Goal: Information Seeking & Learning: Learn about a topic

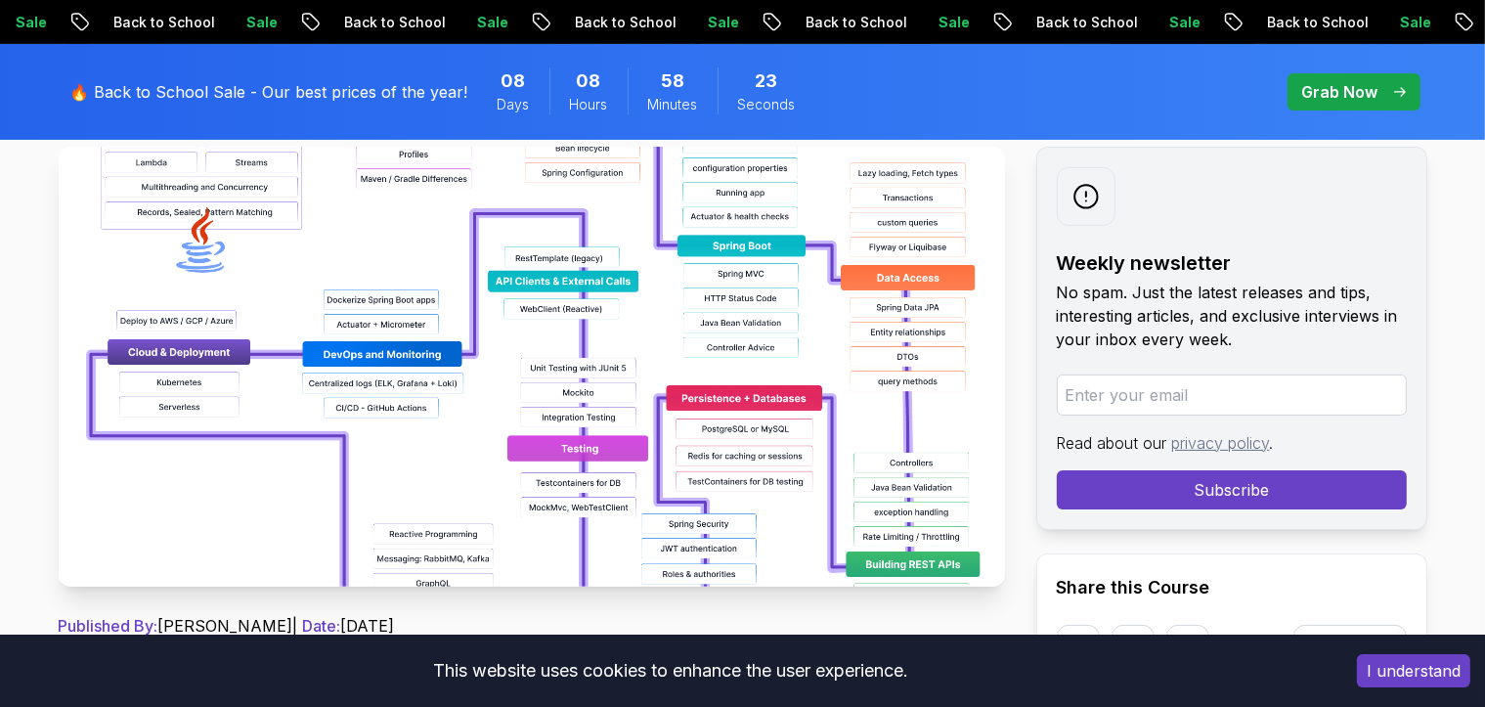
scroll to position [391, 0]
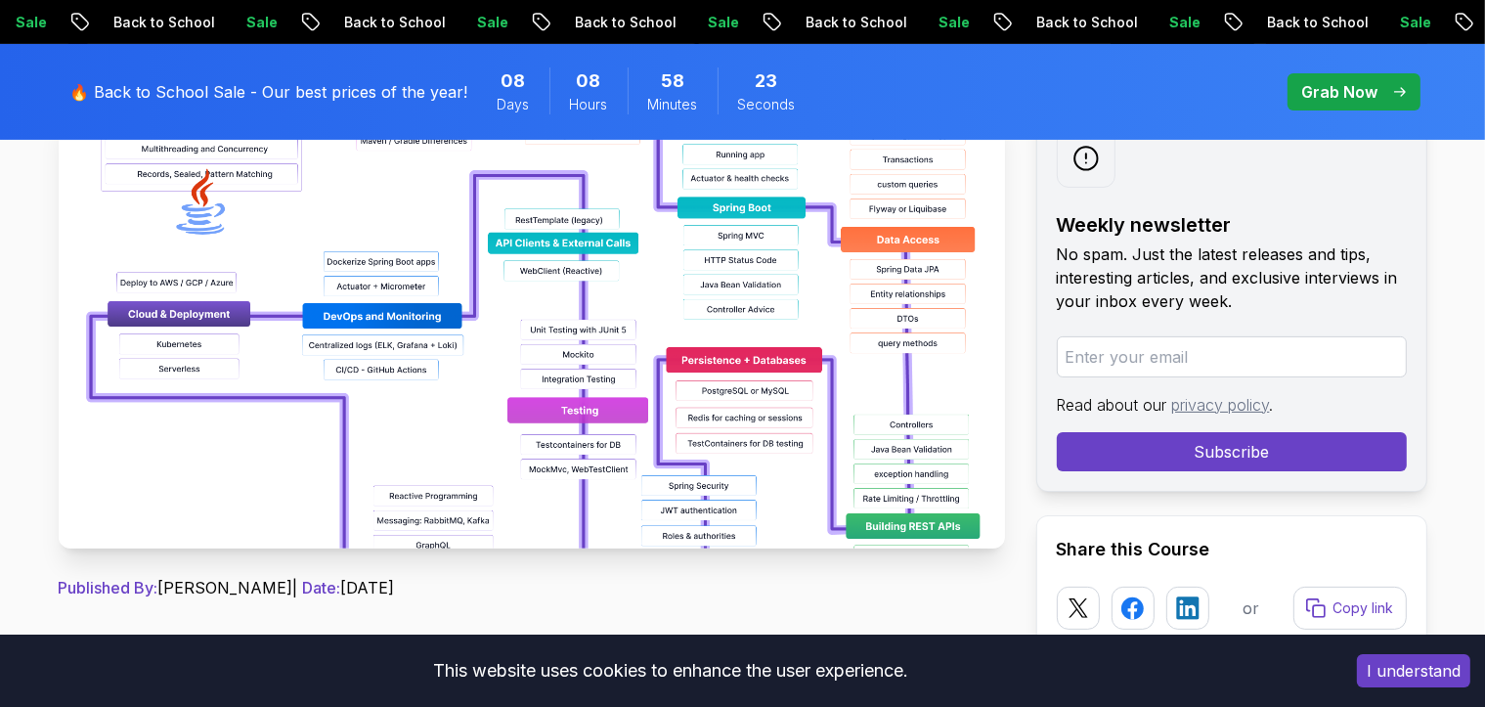
click at [548, 352] on img at bounding box center [532, 329] width 947 height 440
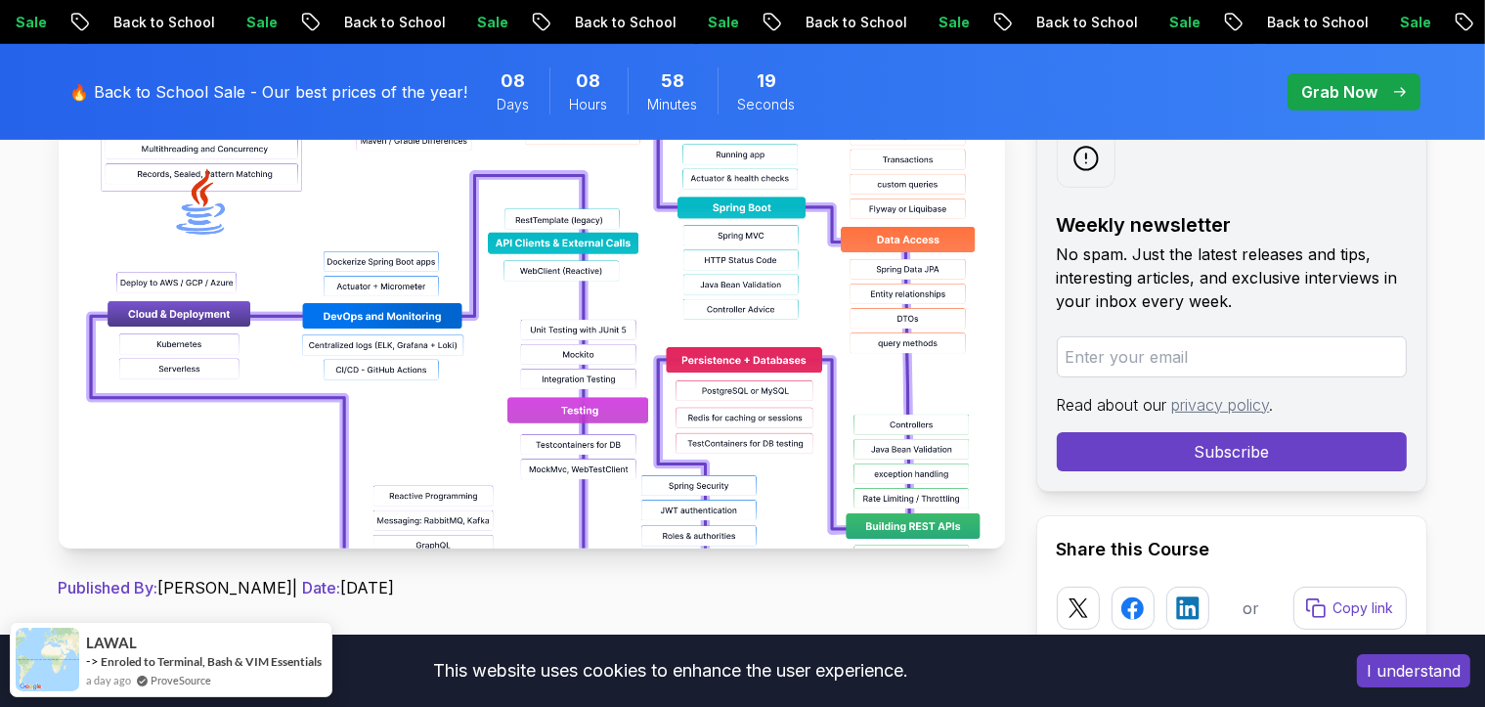
click at [485, 388] on img at bounding box center [532, 329] width 947 height 440
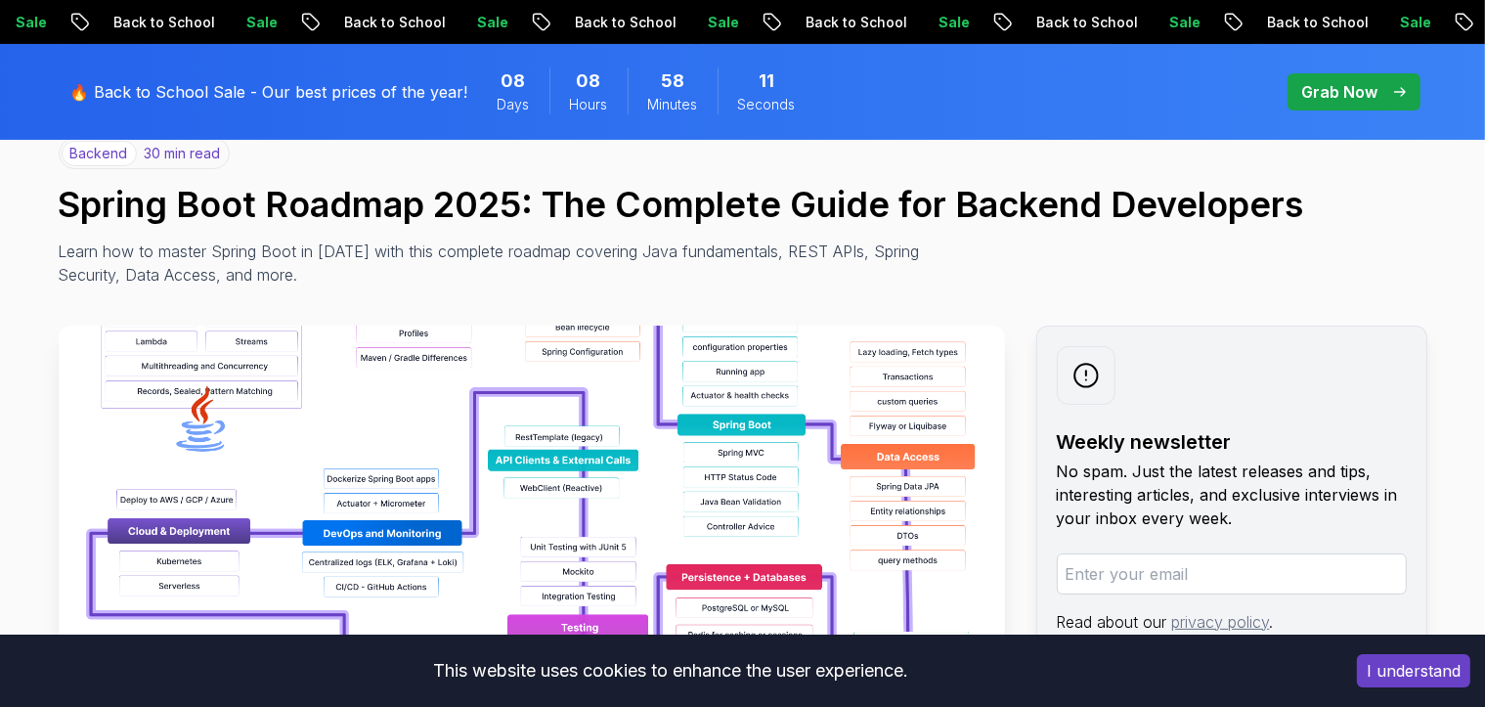
scroll to position [293, 0]
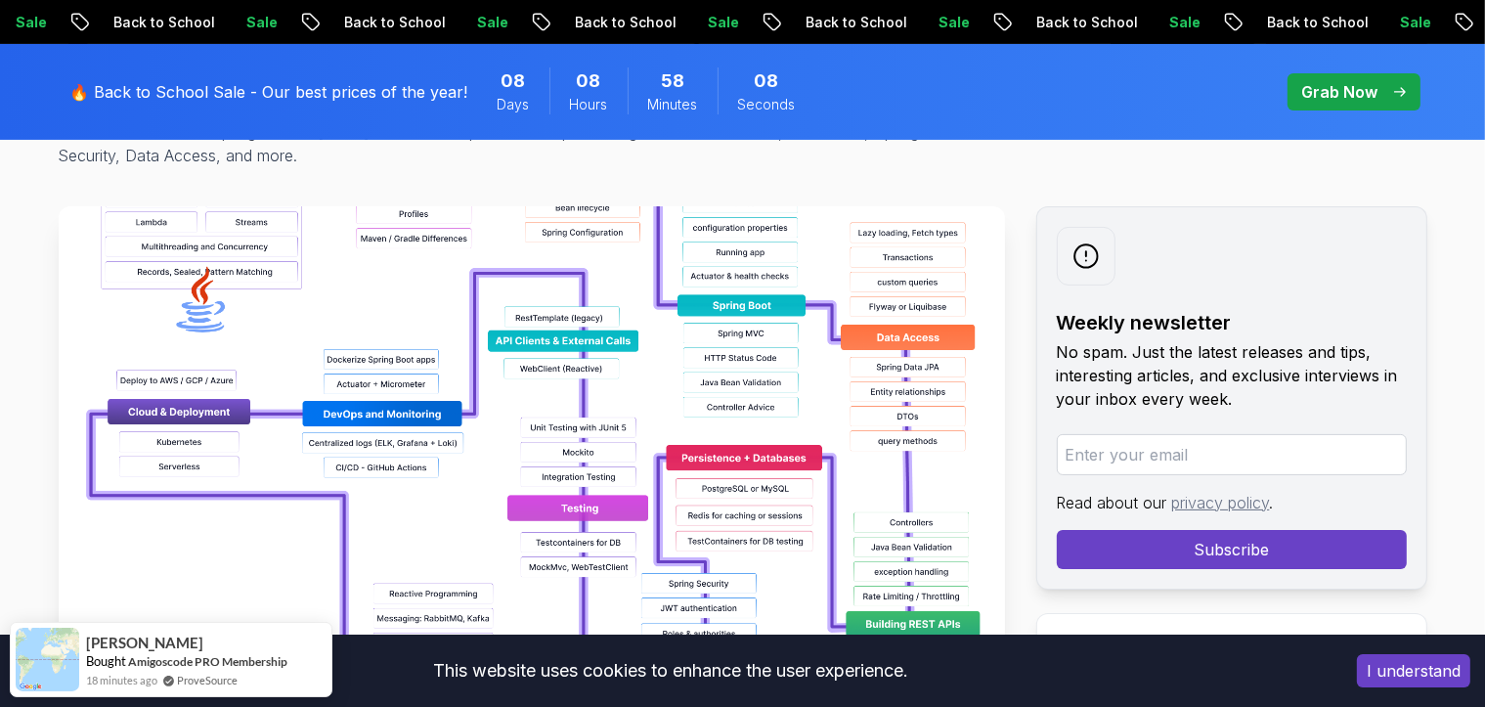
click at [644, 401] on img at bounding box center [532, 426] width 947 height 440
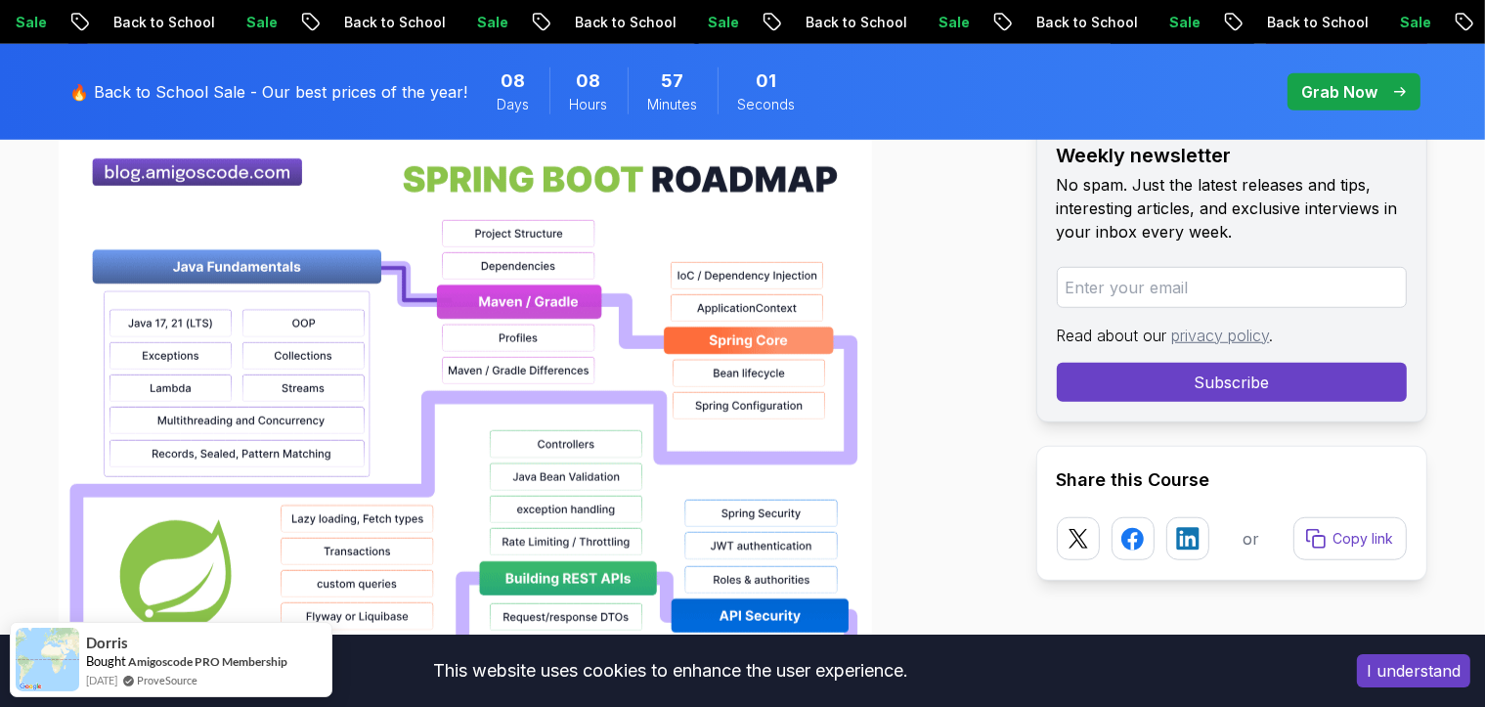
scroll to position [1858, 0]
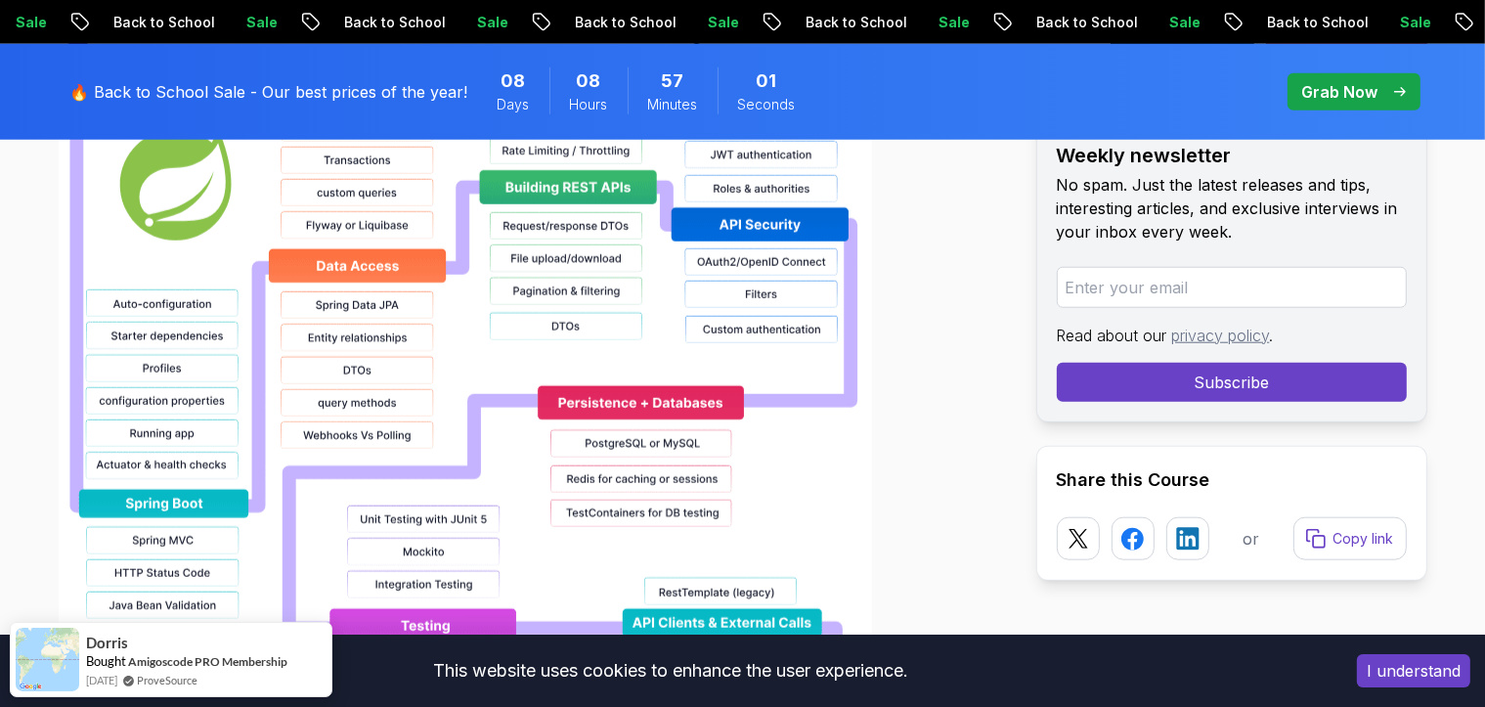
click at [558, 401] on img at bounding box center [466, 369] width 814 height 1252
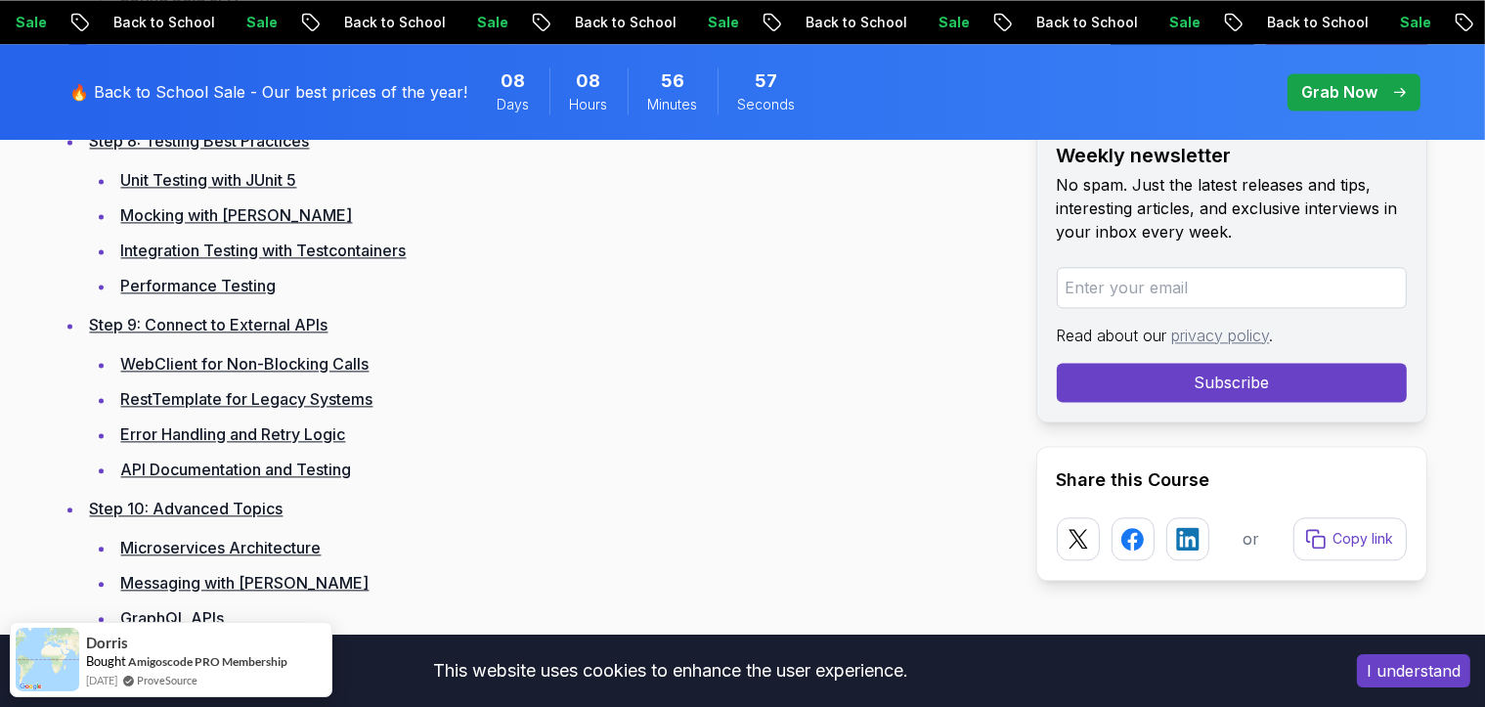
scroll to position [4205, 0]
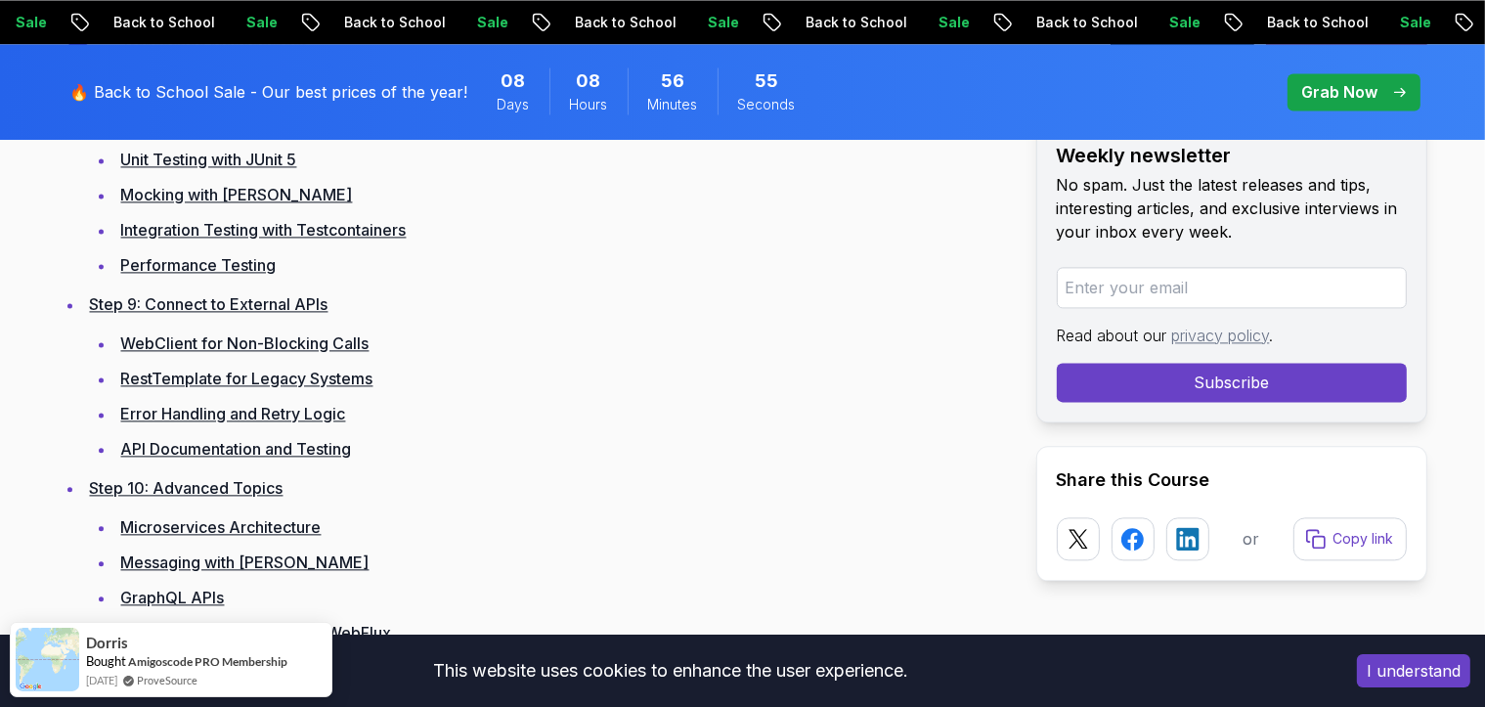
click at [246, 525] on link "Microservices Architecture" at bounding box center [221, 527] width 200 height 20
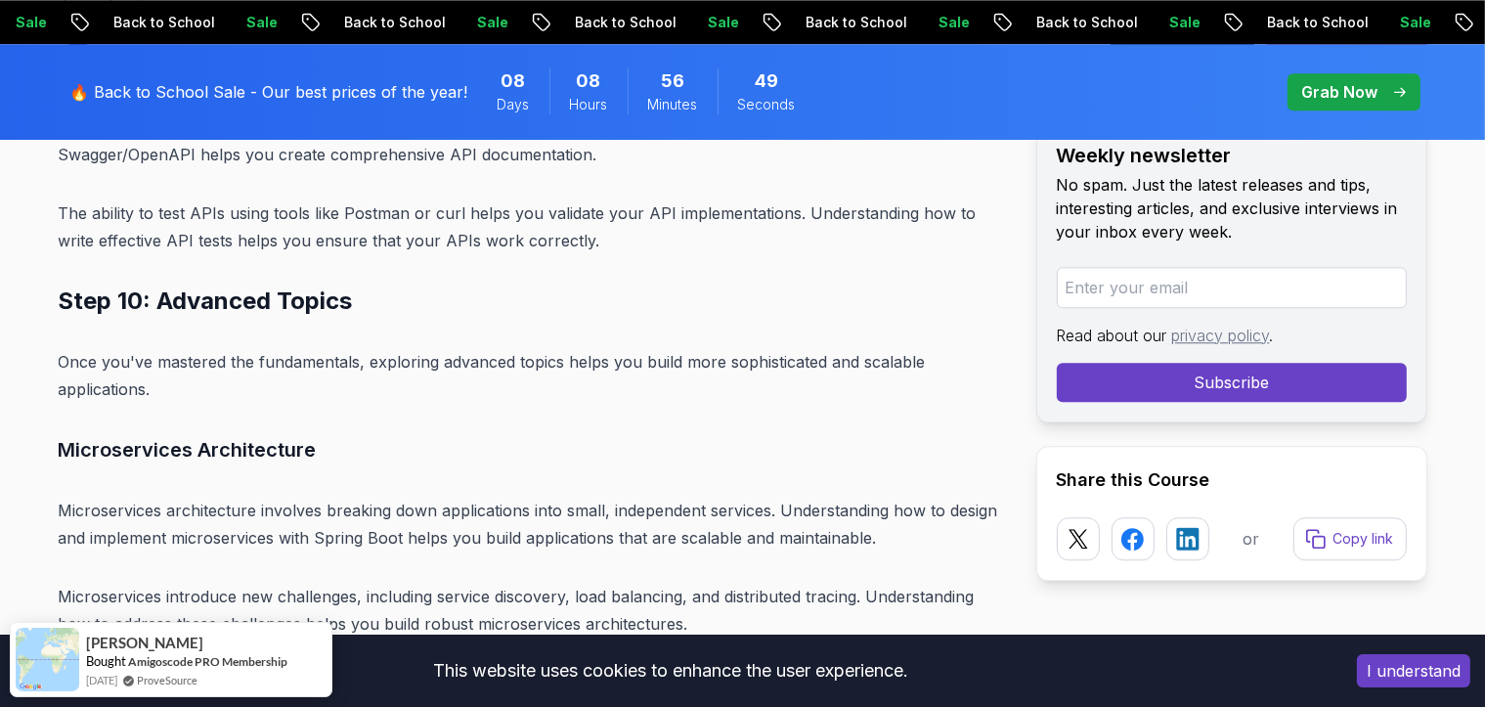
scroll to position [19903, 0]
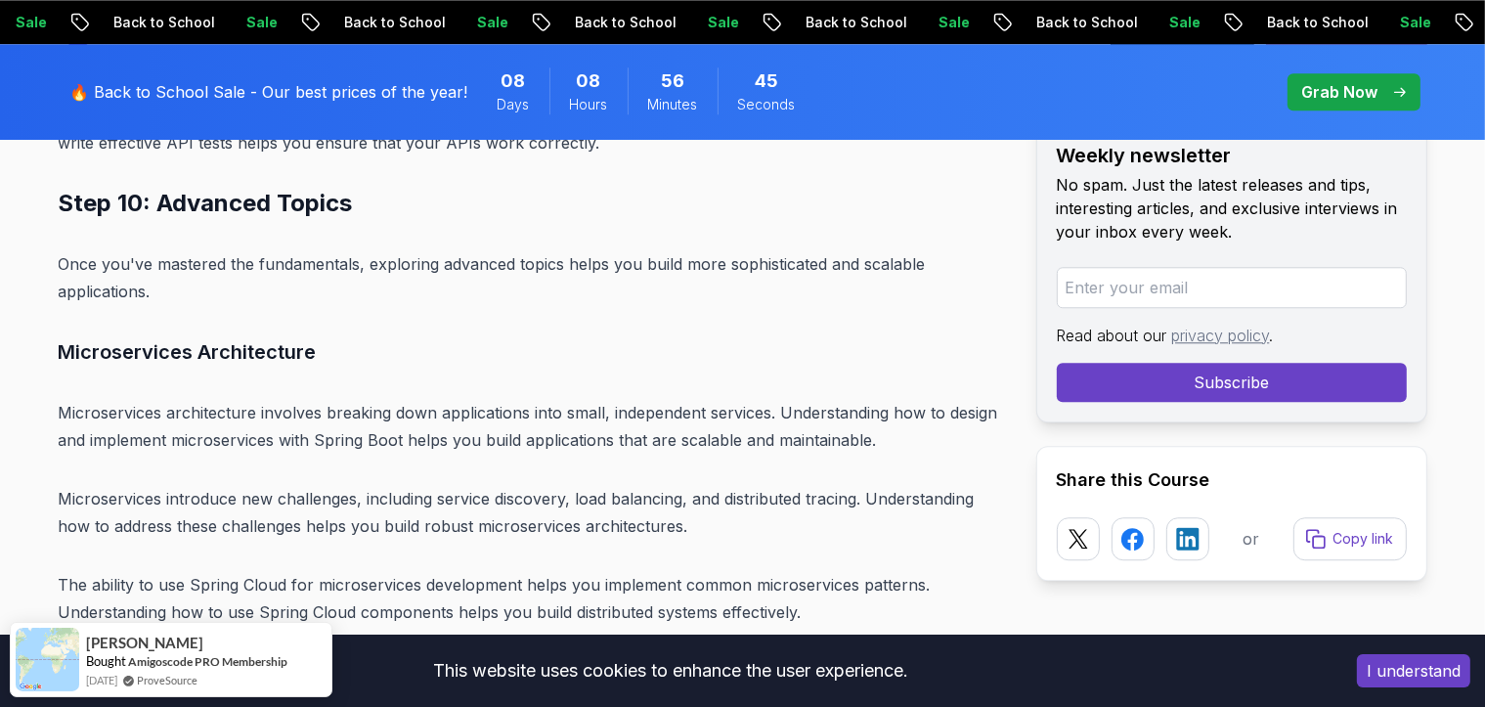
click at [294, 661] on link "Microservices Course" at bounding box center [287, 671] width 162 height 20
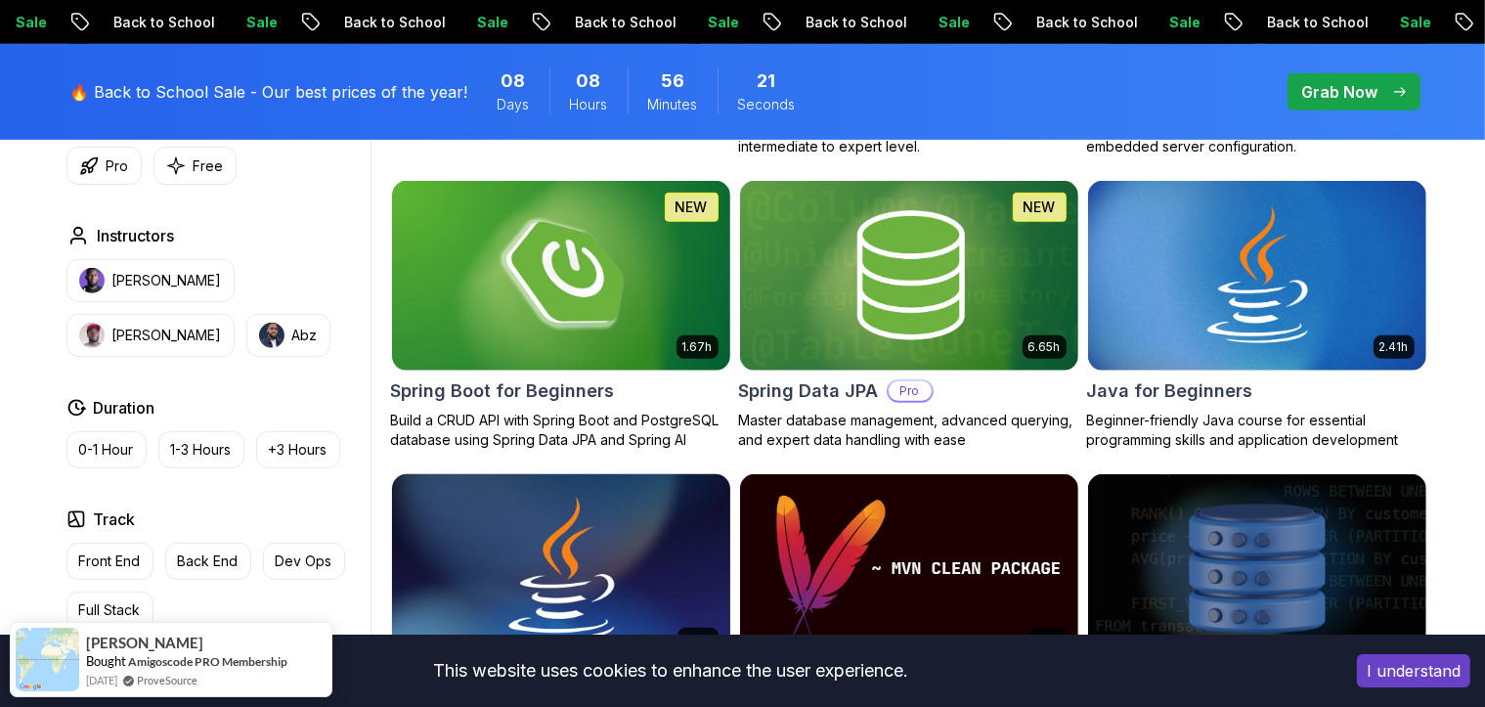
scroll to position [880, 0]
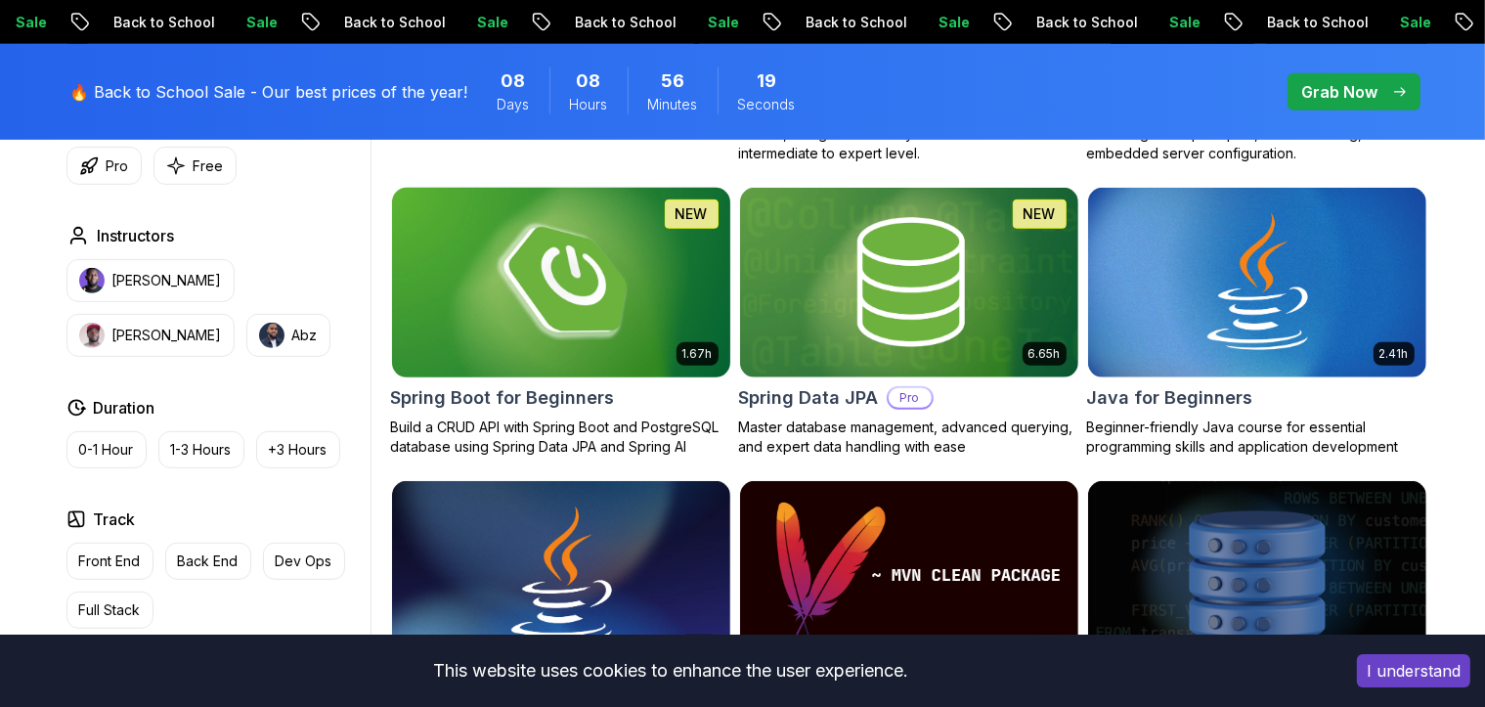
click at [508, 333] on img at bounding box center [560, 282] width 355 height 199
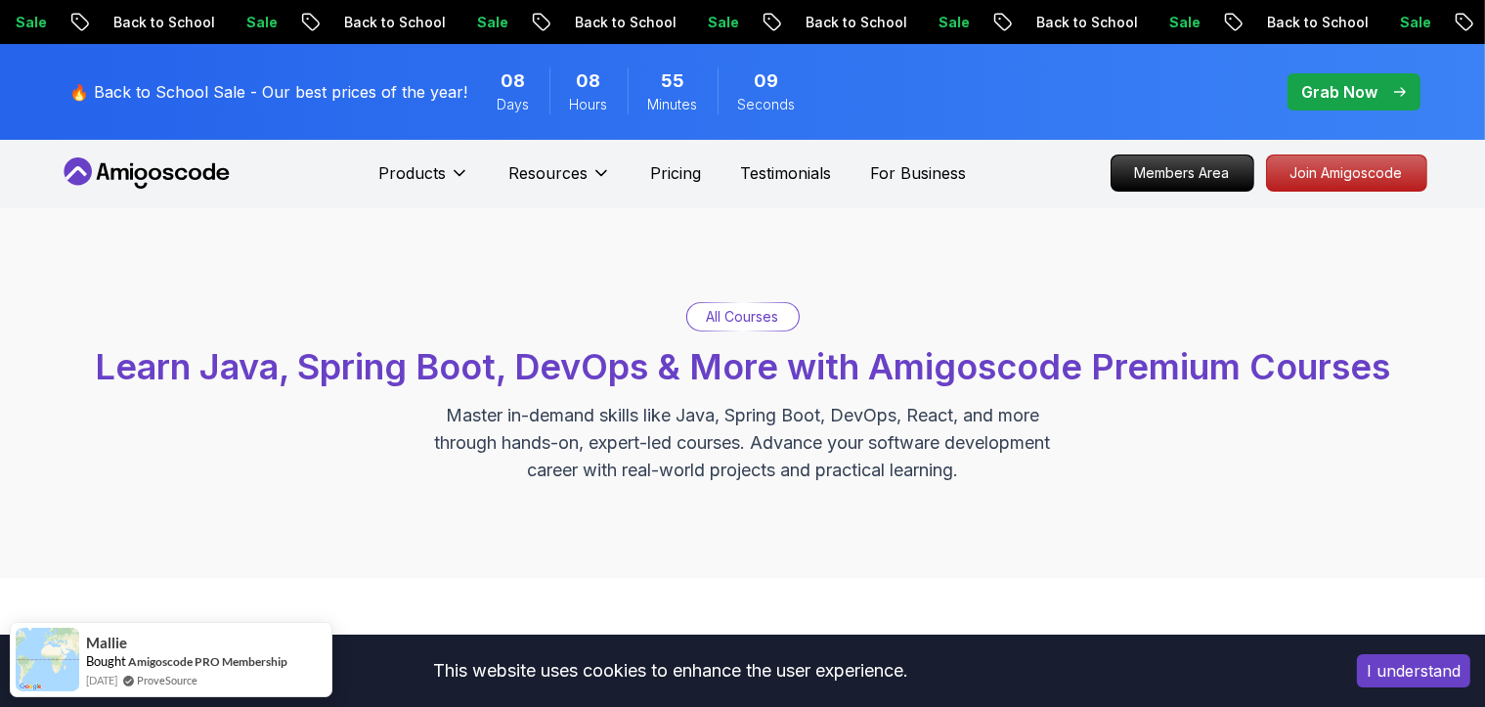
scroll to position [0, 0]
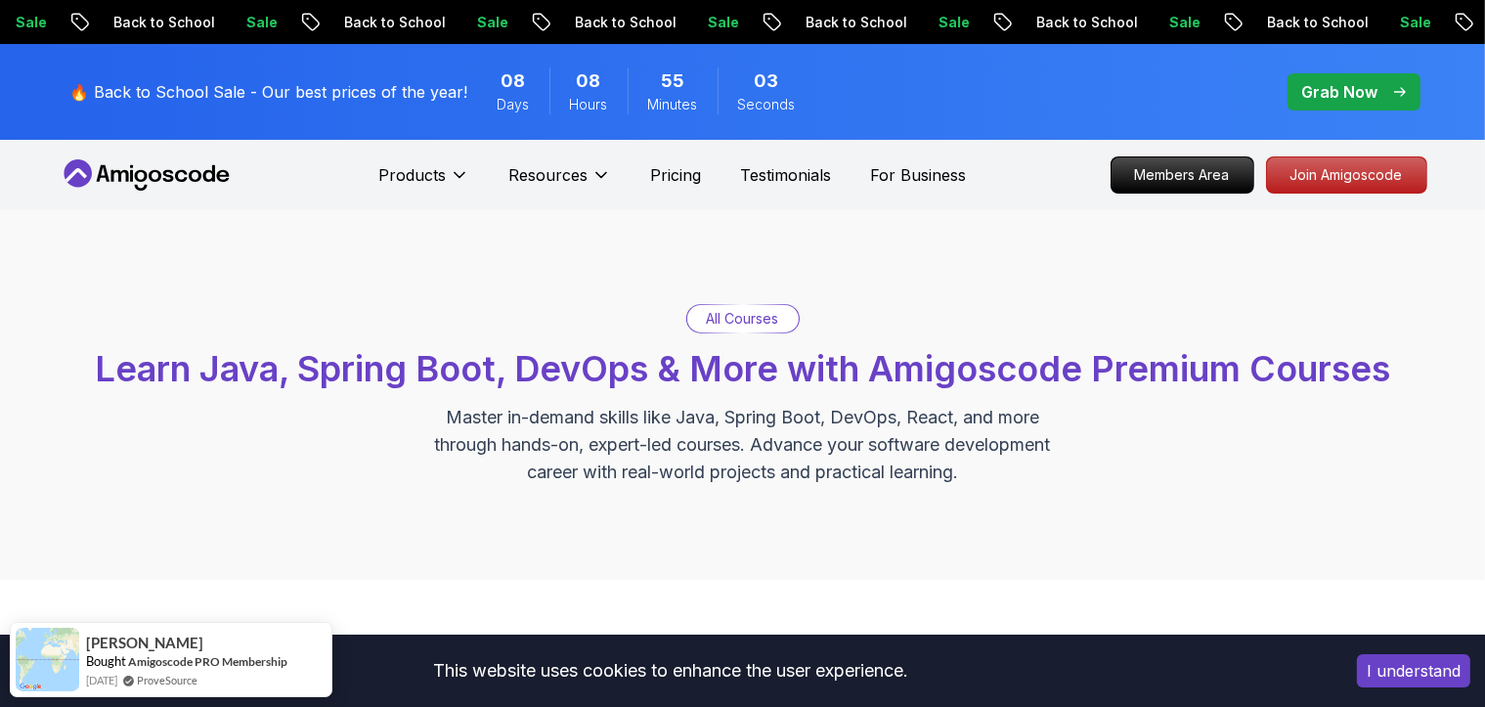
click at [1354, 85] on p "Grab Now" at bounding box center [1341, 91] width 76 height 23
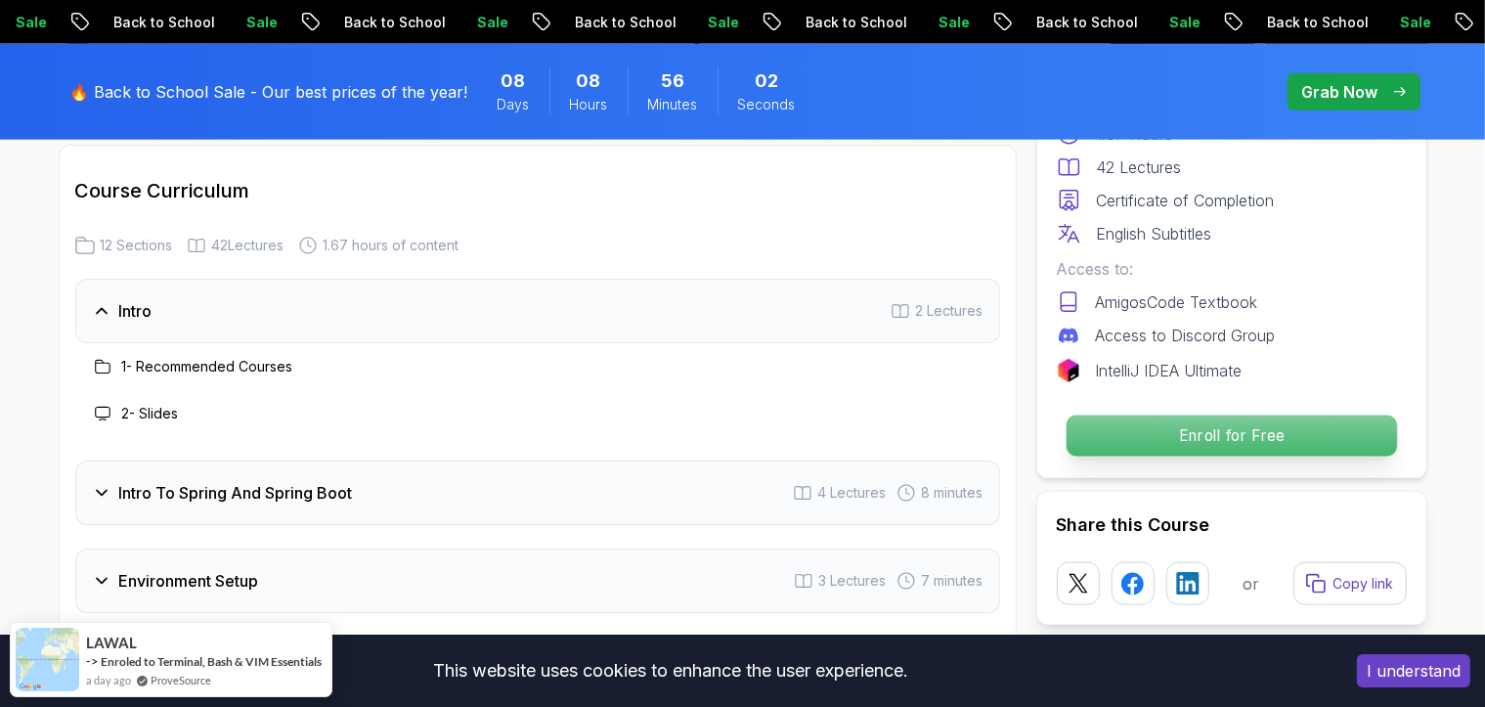
click at [1264, 431] on p "Enroll for Free" at bounding box center [1231, 436] width 331 height 41
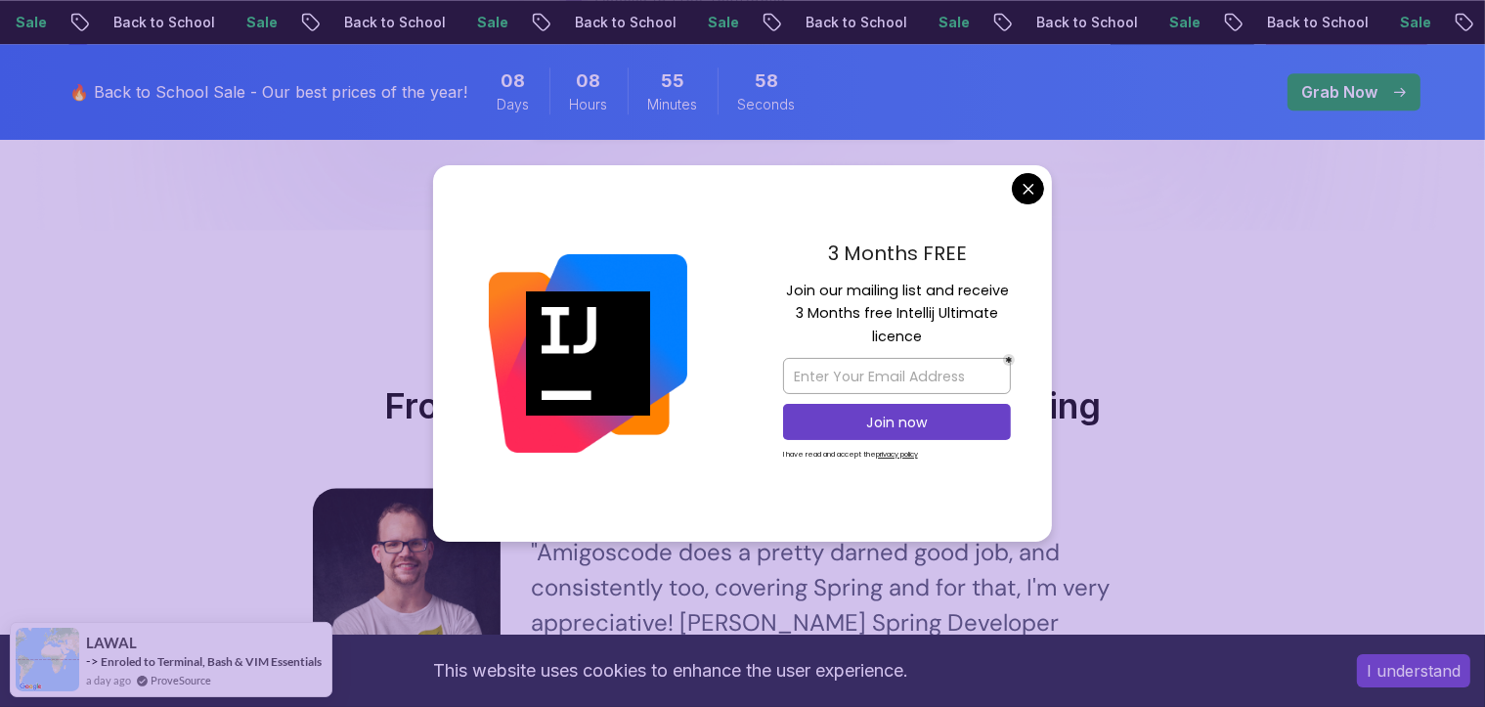
scroll to position [4196, 0]
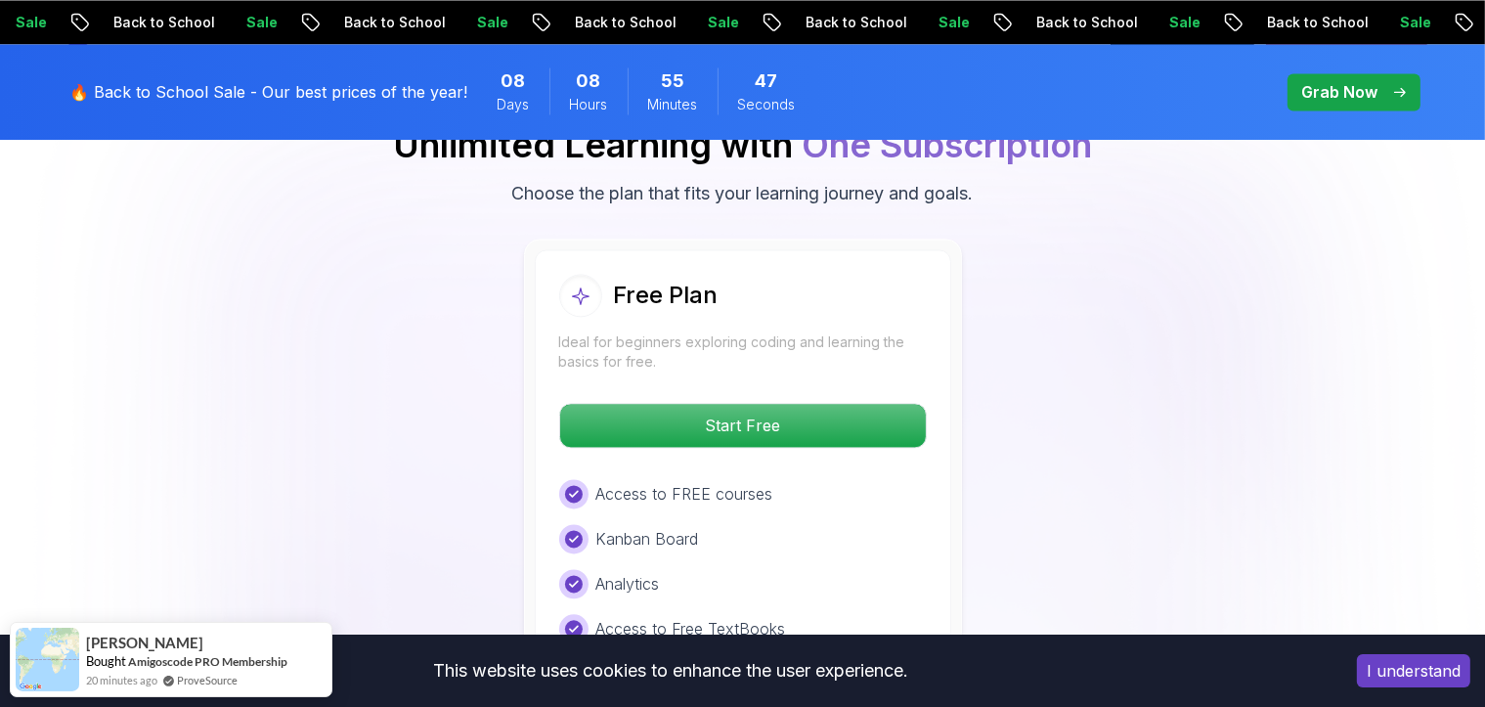
scroll to position [3903, 0]
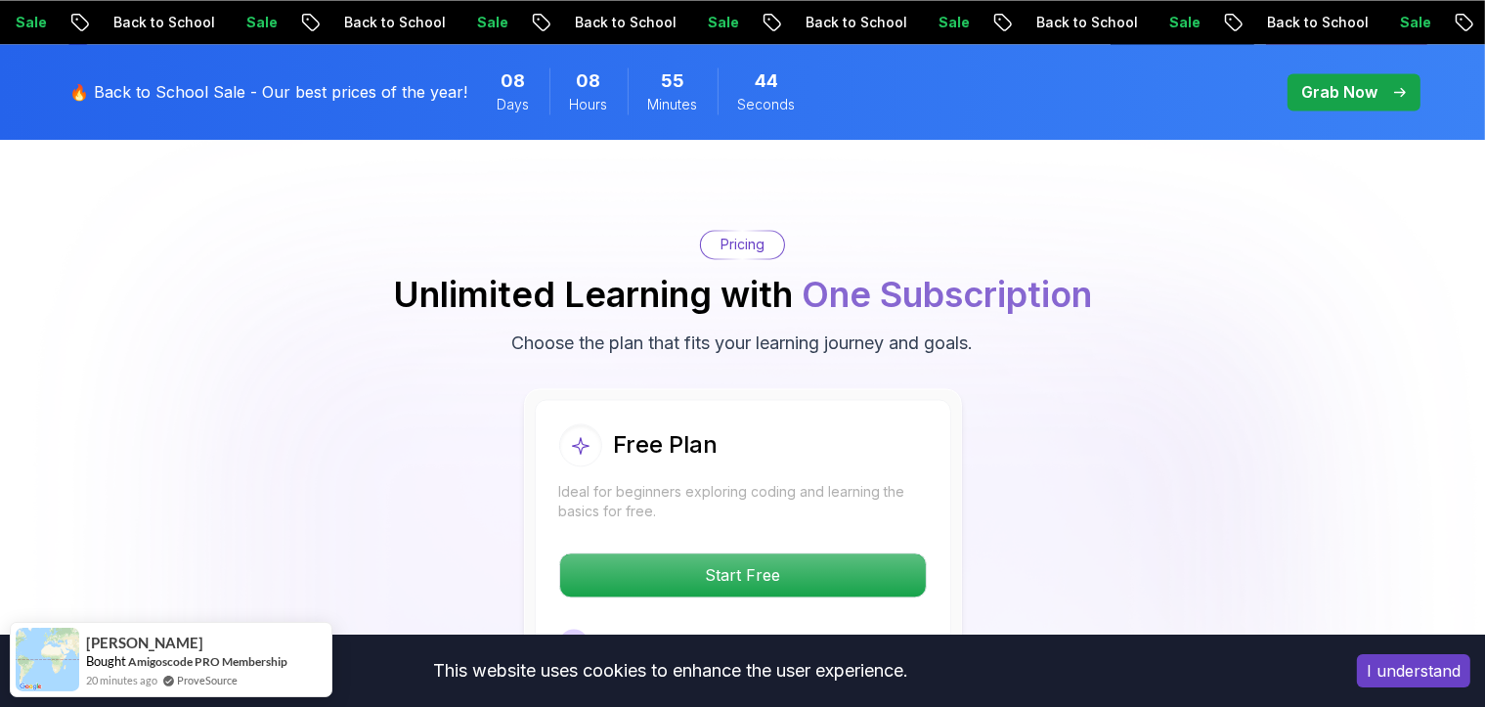
click at [742, 242] on p "Pricing" at bounding box center [743, 245] width 44 height 20
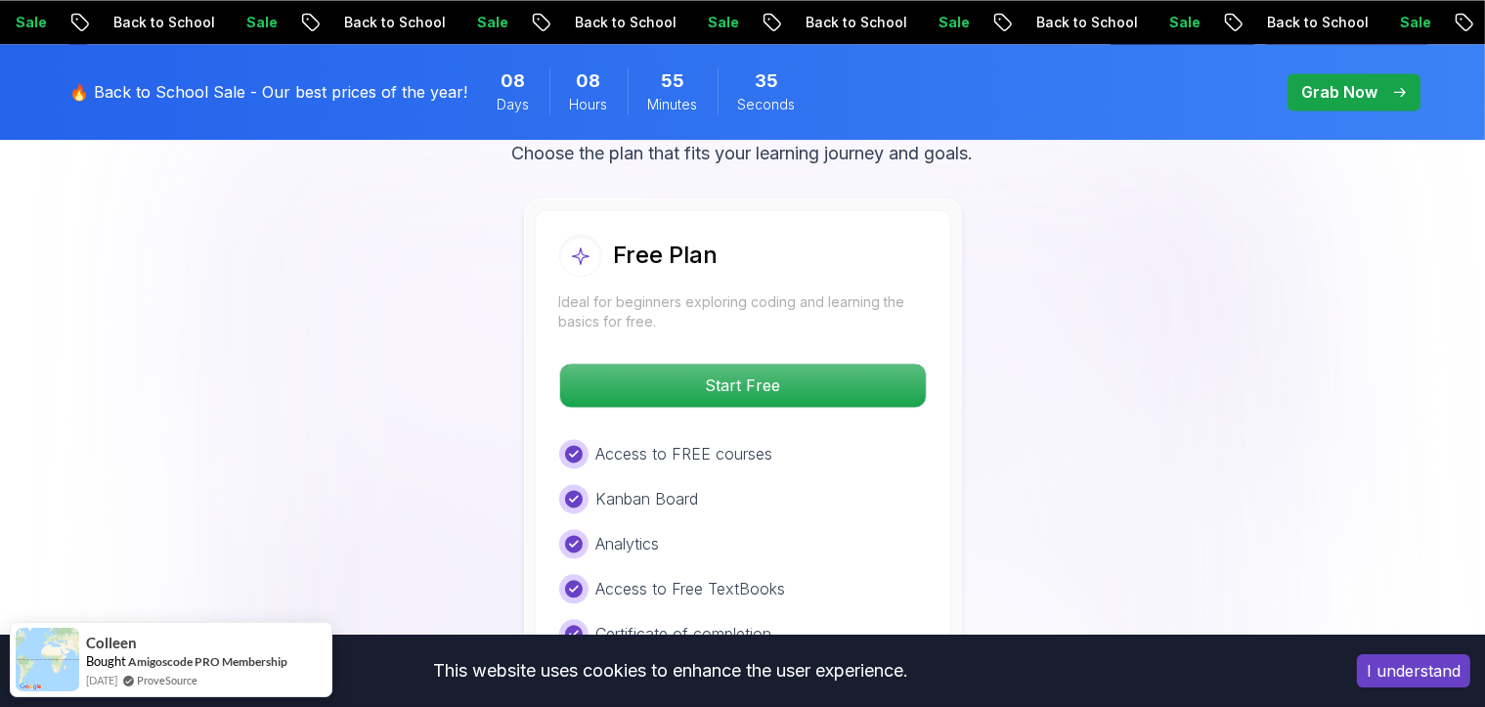
scroll to position [4196, 0]
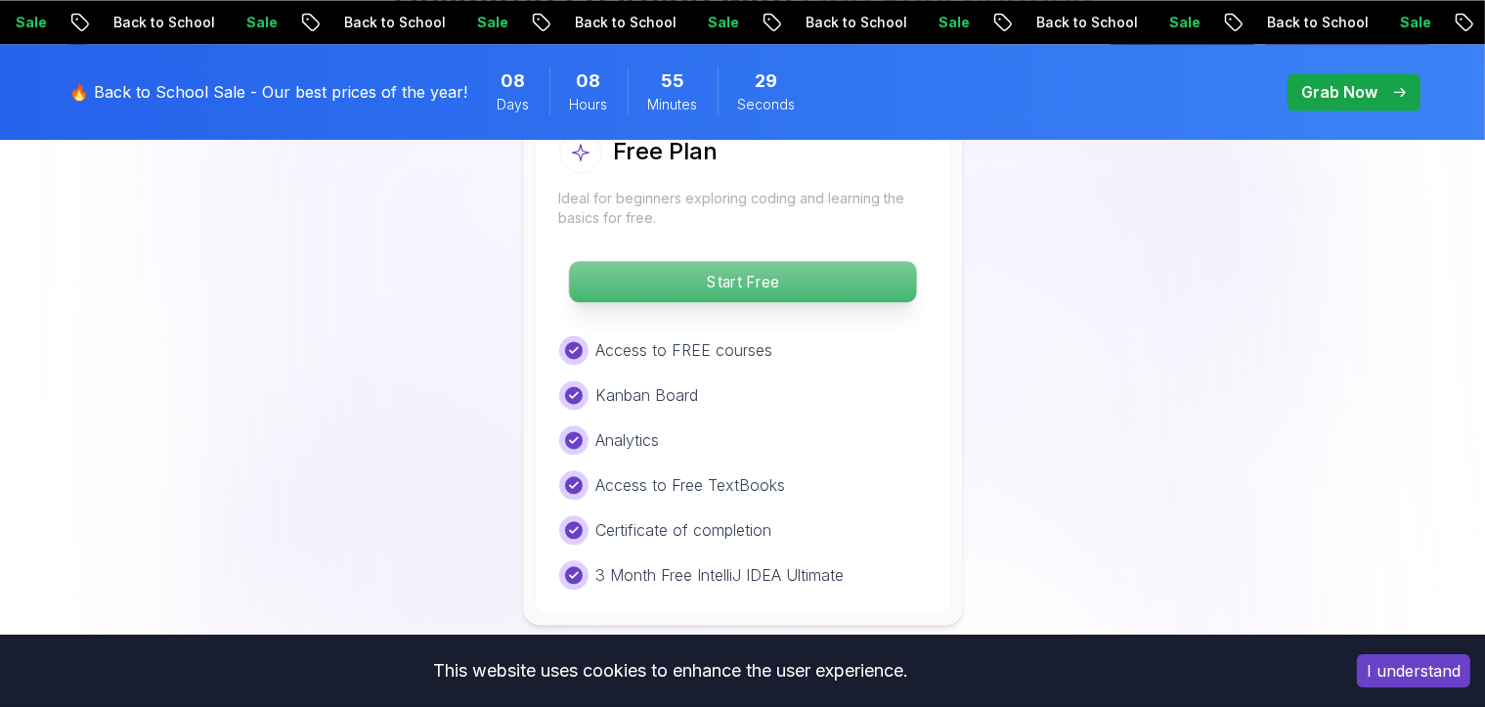
click at [770, 267] on p "Start Free" at bounding box center [742, 281] width 347 height 41
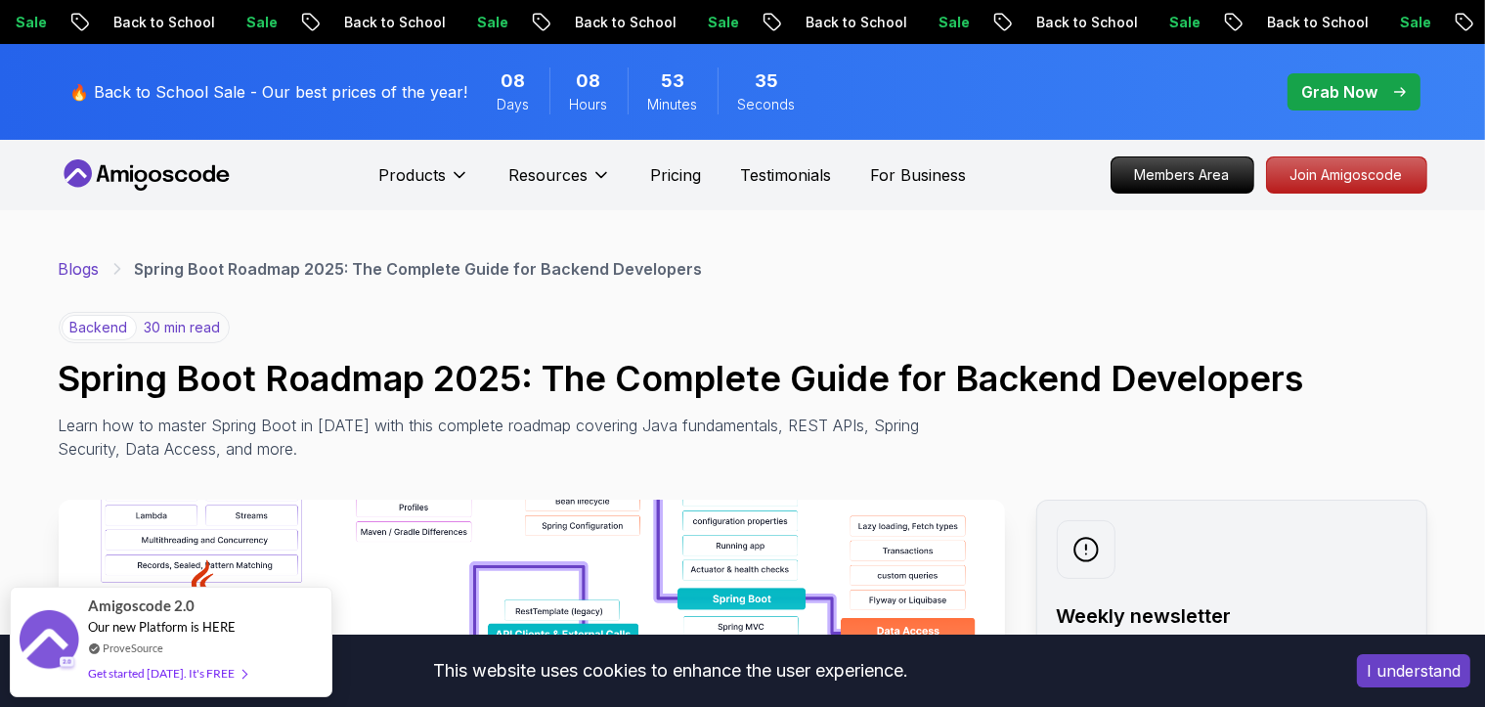
click at [74, 275] on link "Blogs" at bounding box center [79, 268] width 41 height 23
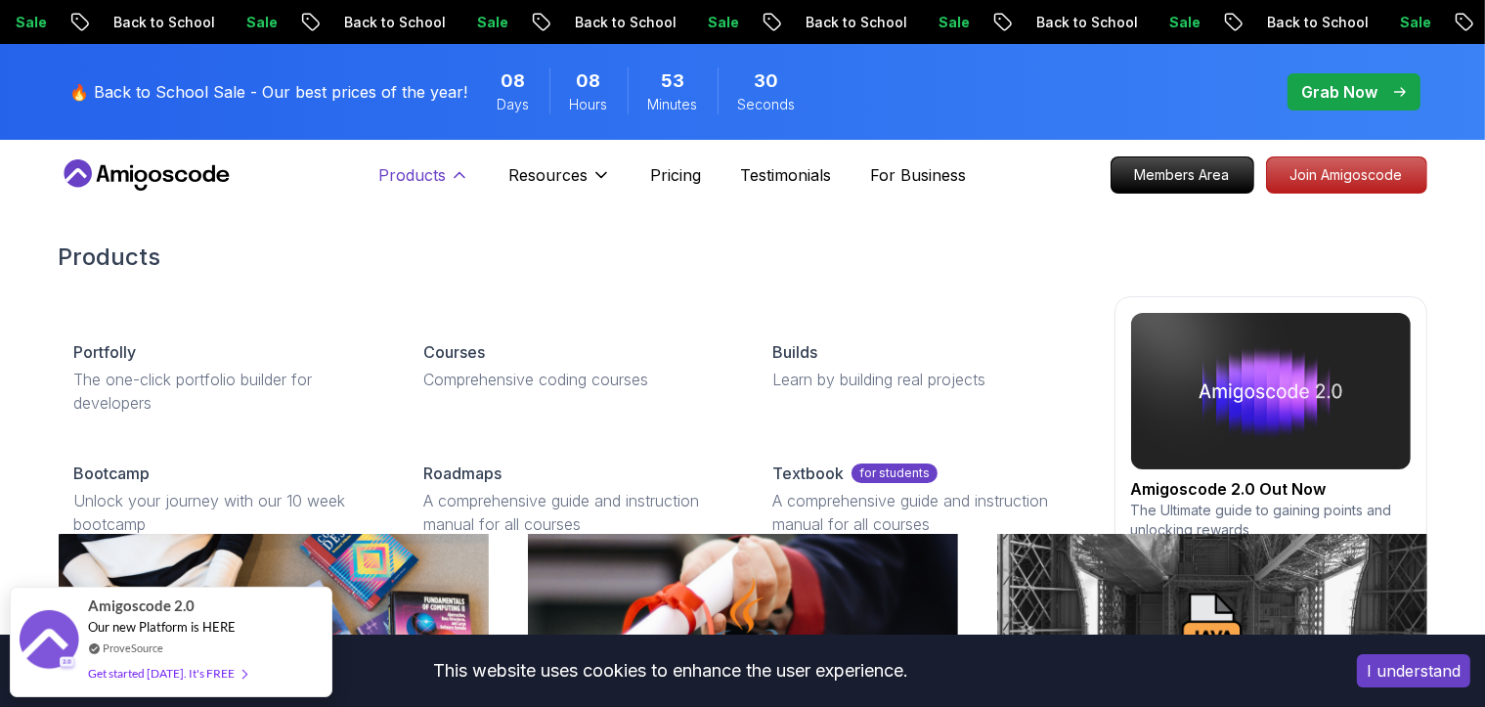
click at [466, 166] on icon at bounding box center [460, 175] width 20 height 20
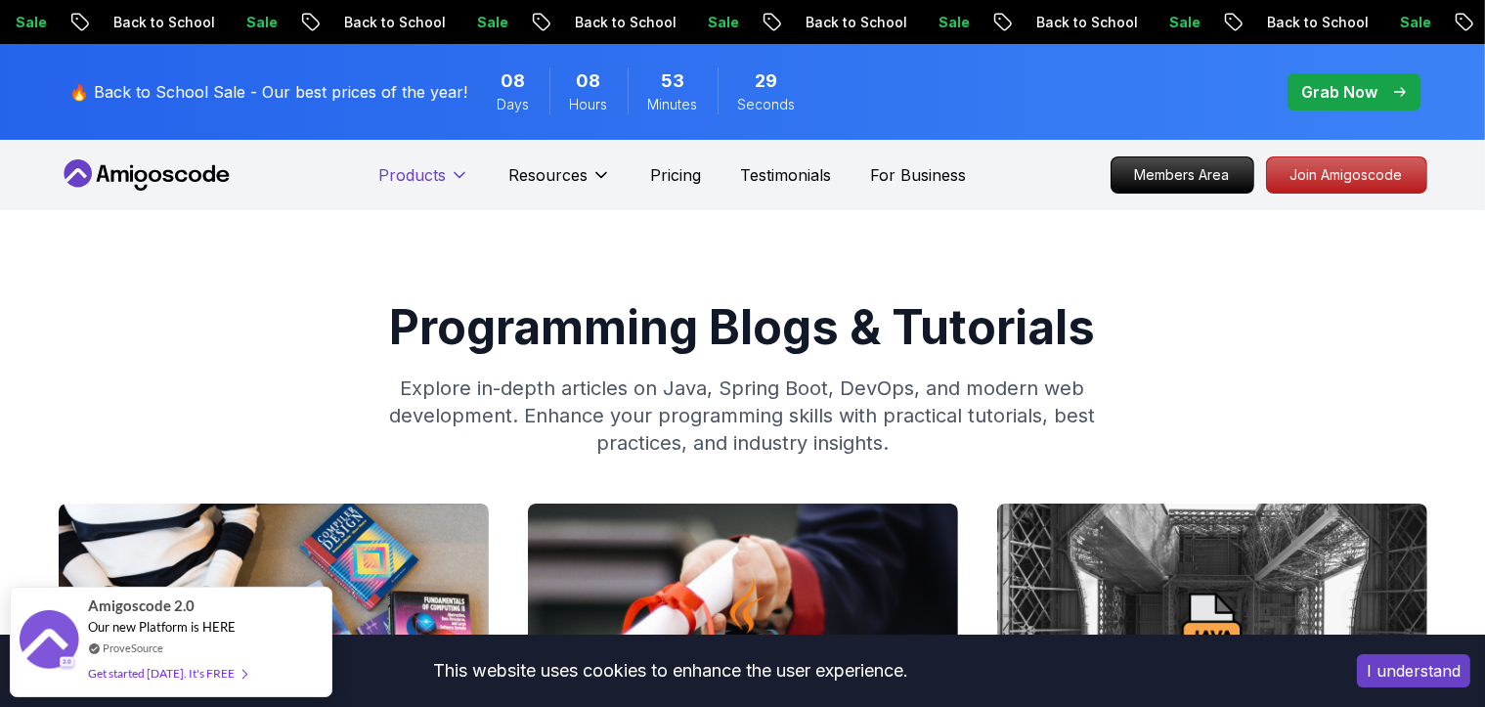
click at [466, 166] on icon at bounding box center [460, 175] width 20 height 20
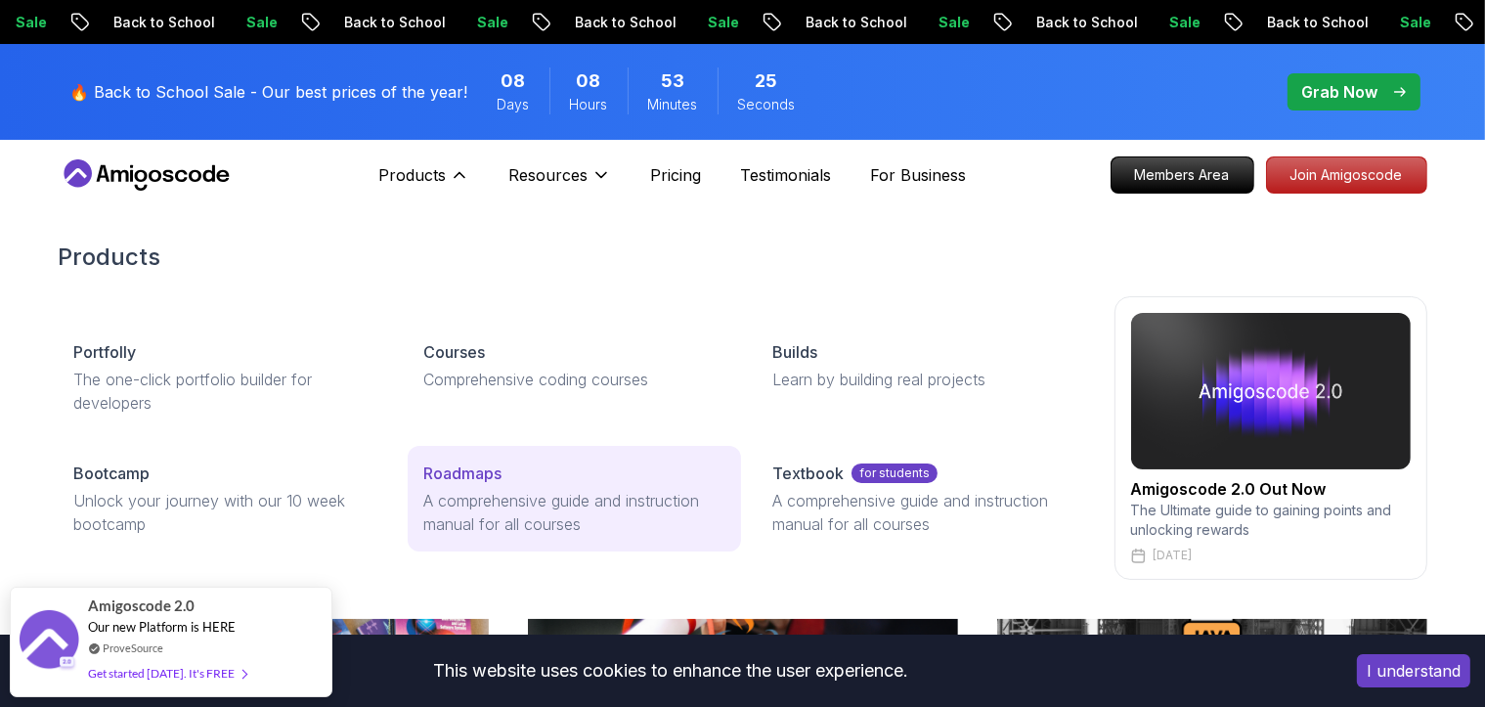
click at [485, 466] on p "Roadmaps" at bounding box center [462, 473] width 78 height 23
click at [470, 481] on p "Roadmaps" at bounding box center [462, 473] width 78 height 23
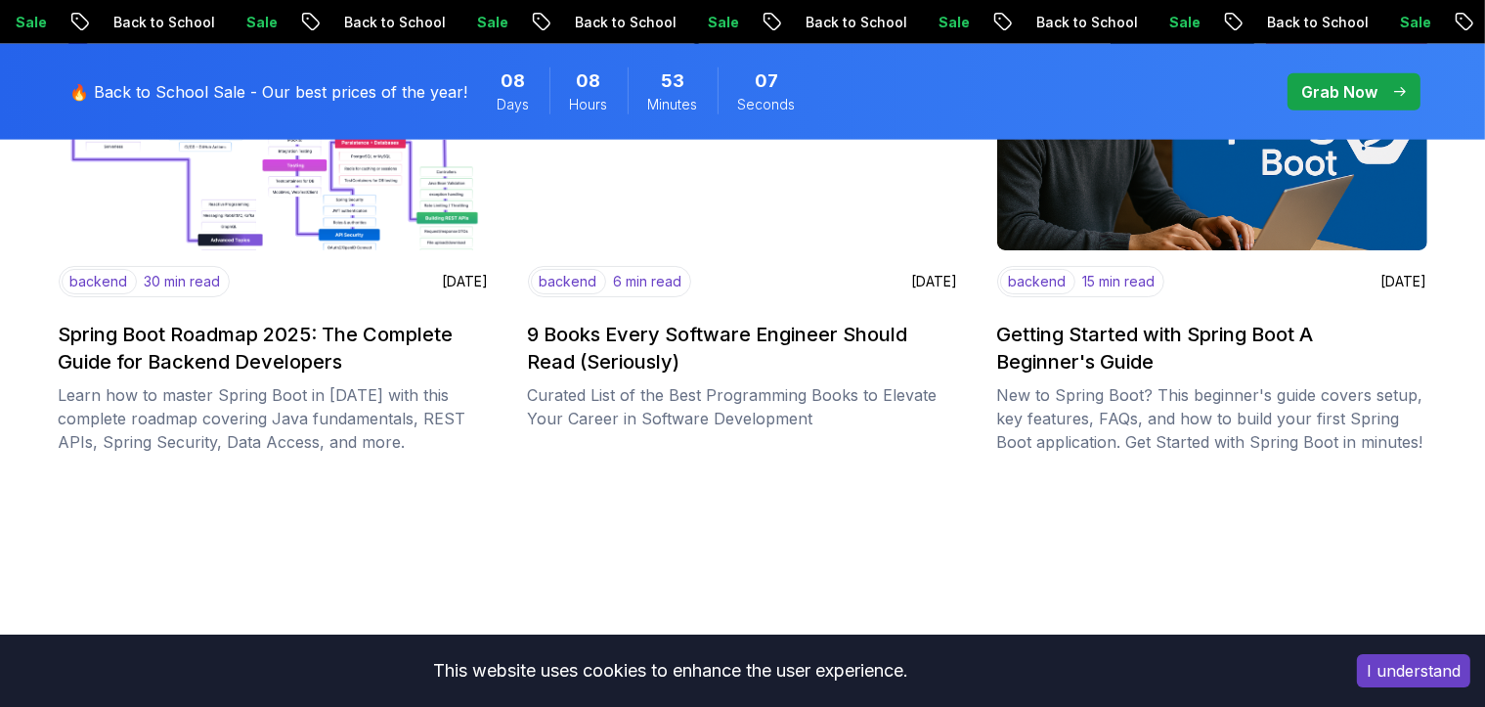
scroll to position [2445, 0]
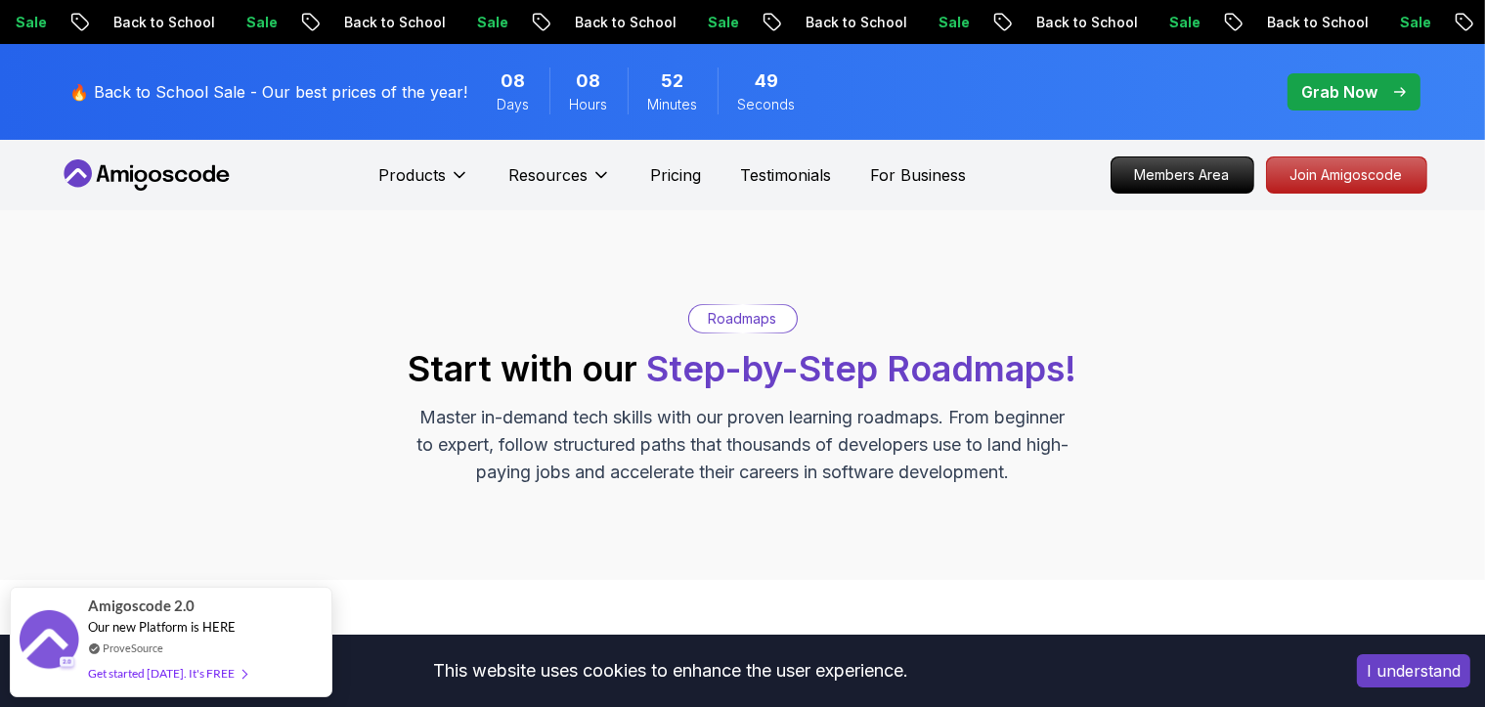
scroll to position [489, 0]
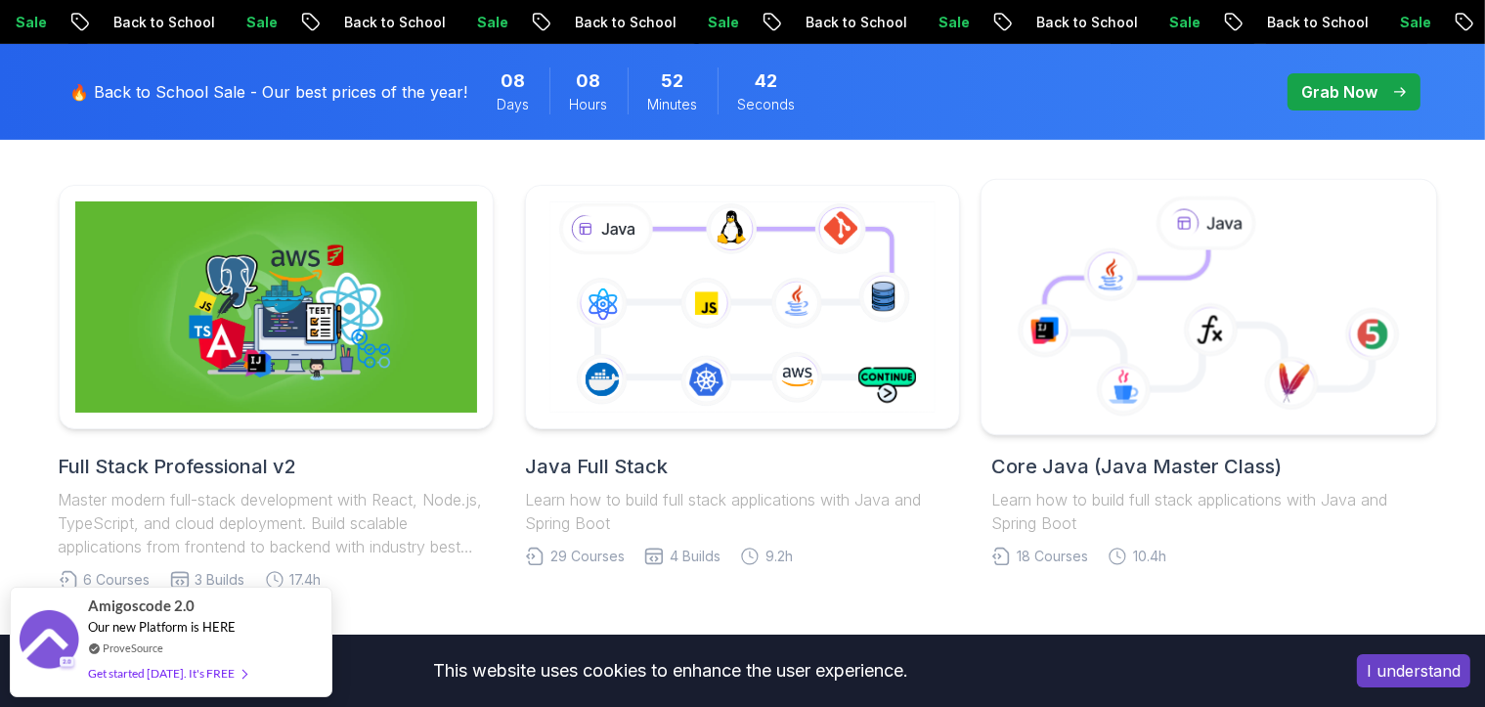
click at [1210, 419] on icon at bounding box center [1209, 308] width 422 height 222
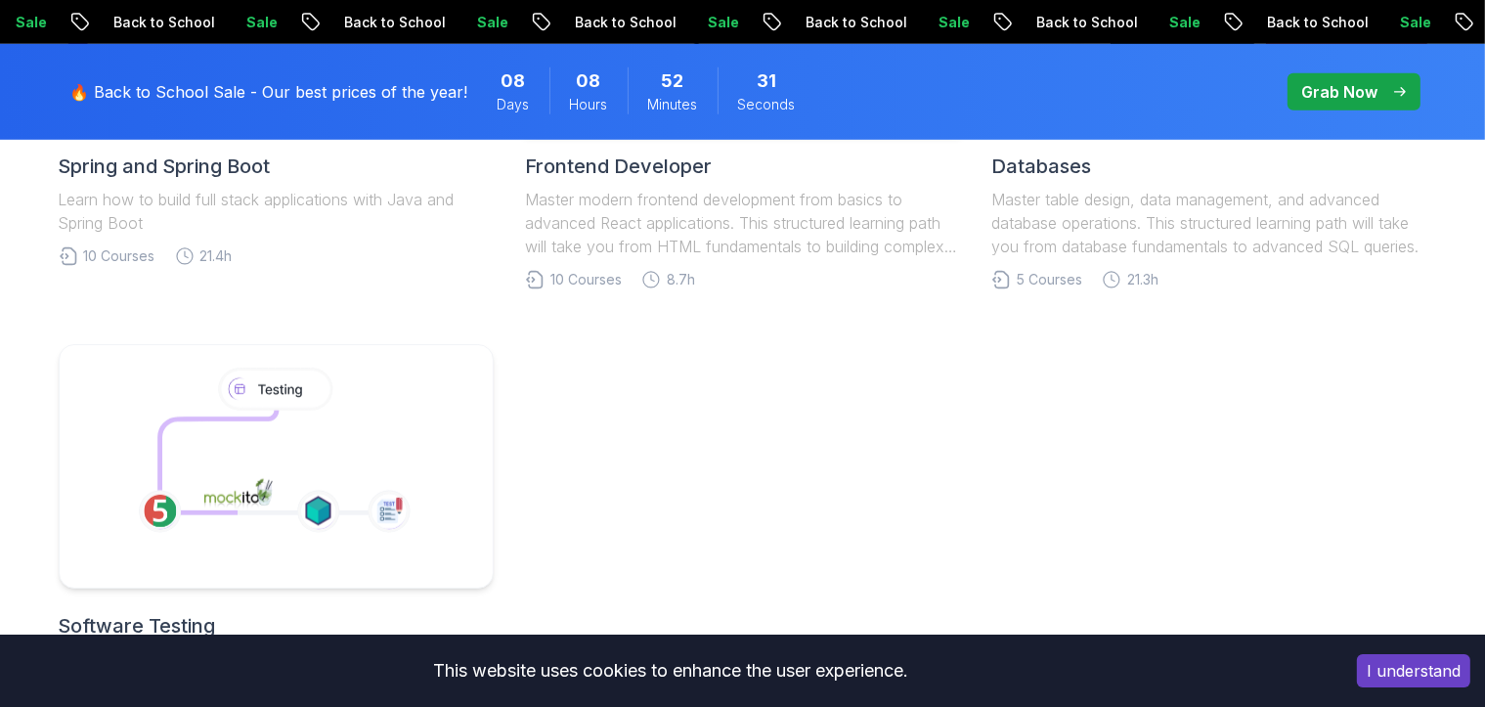
scroll to position [896, 0]
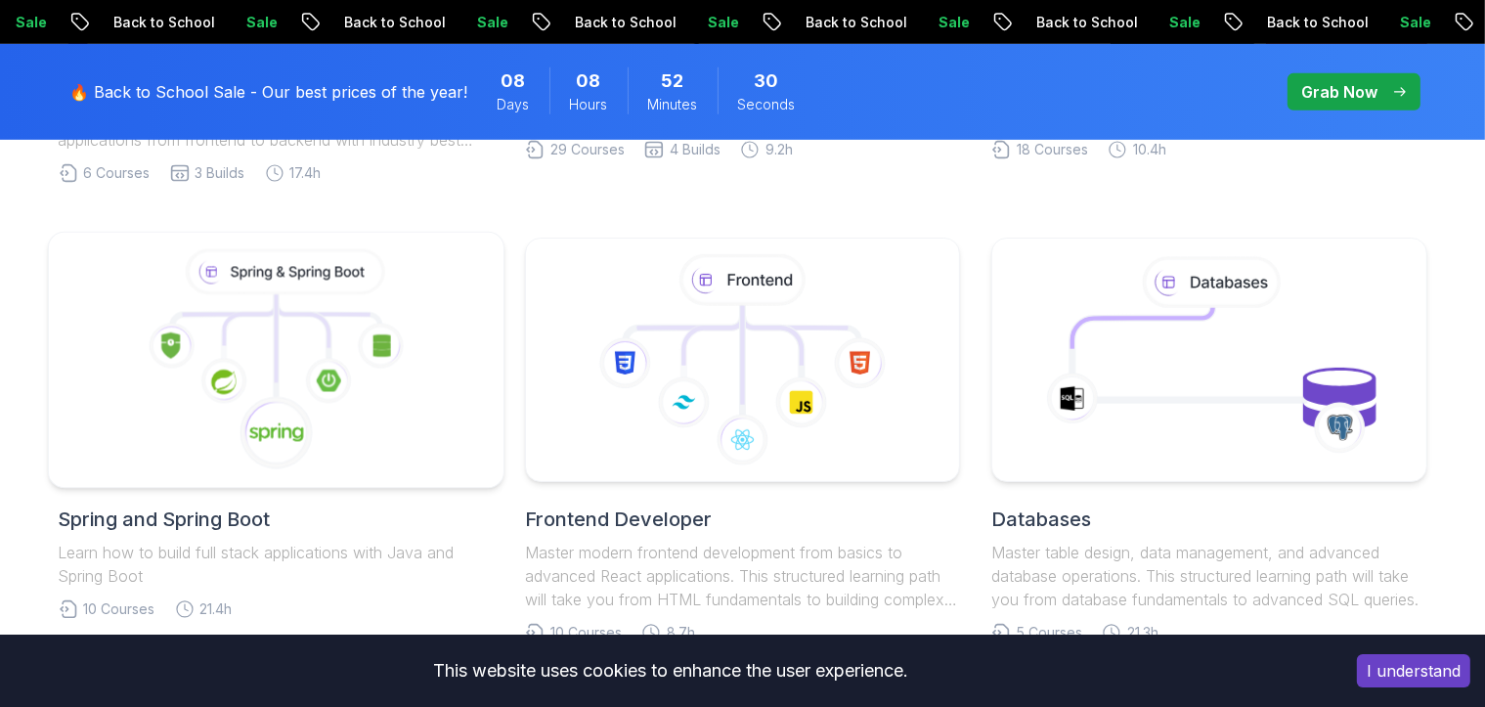
click at [269, 471] on icon at bounding box center [276, 360] width 422 height 222
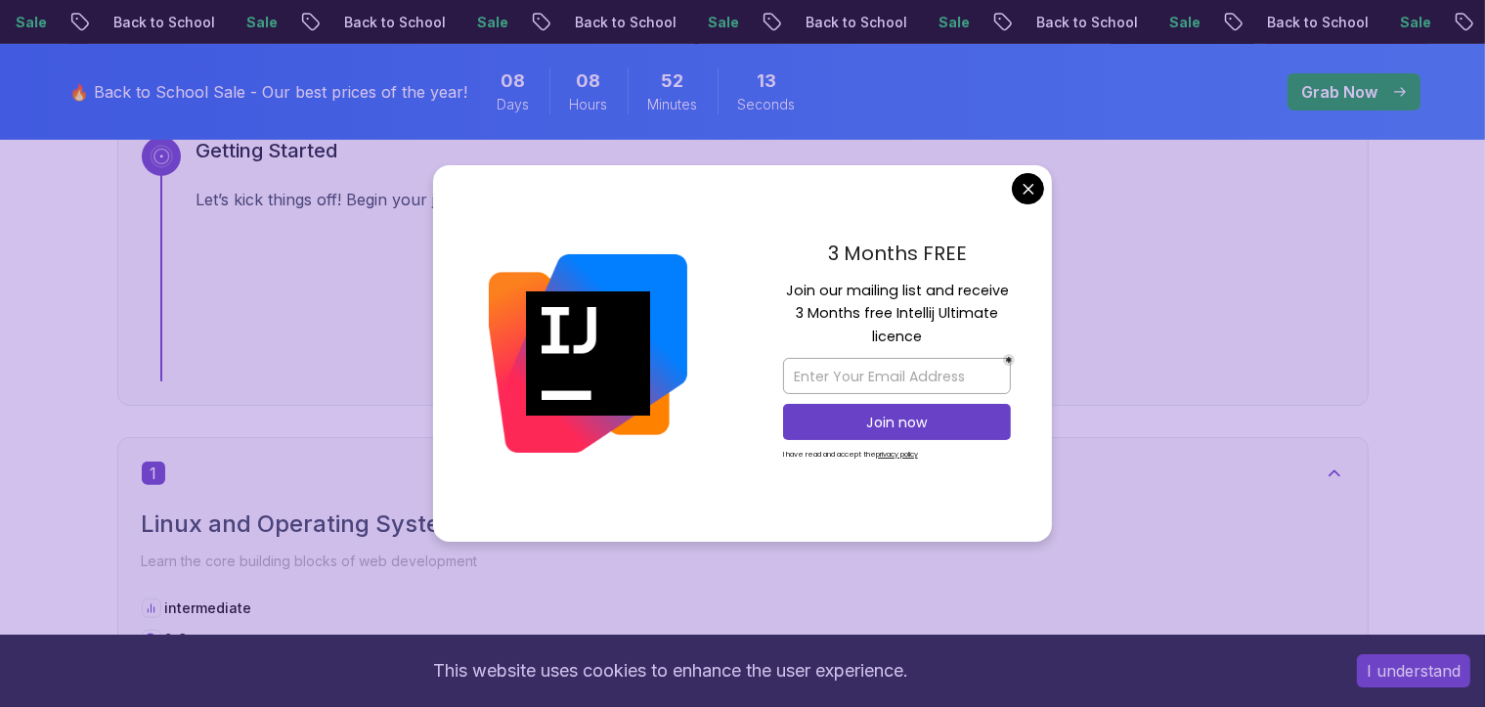
scroll to position [3227, 0]
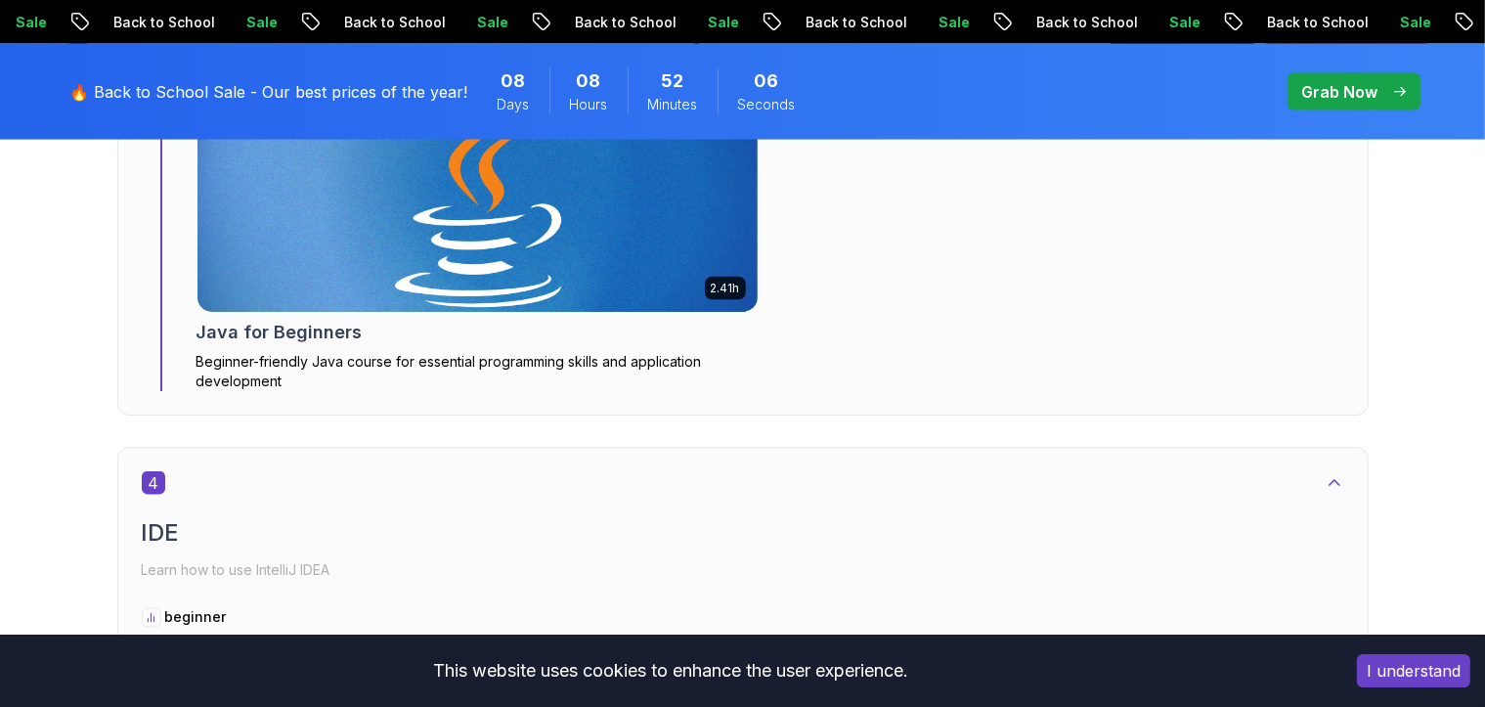
scroll to position [3729, 0]
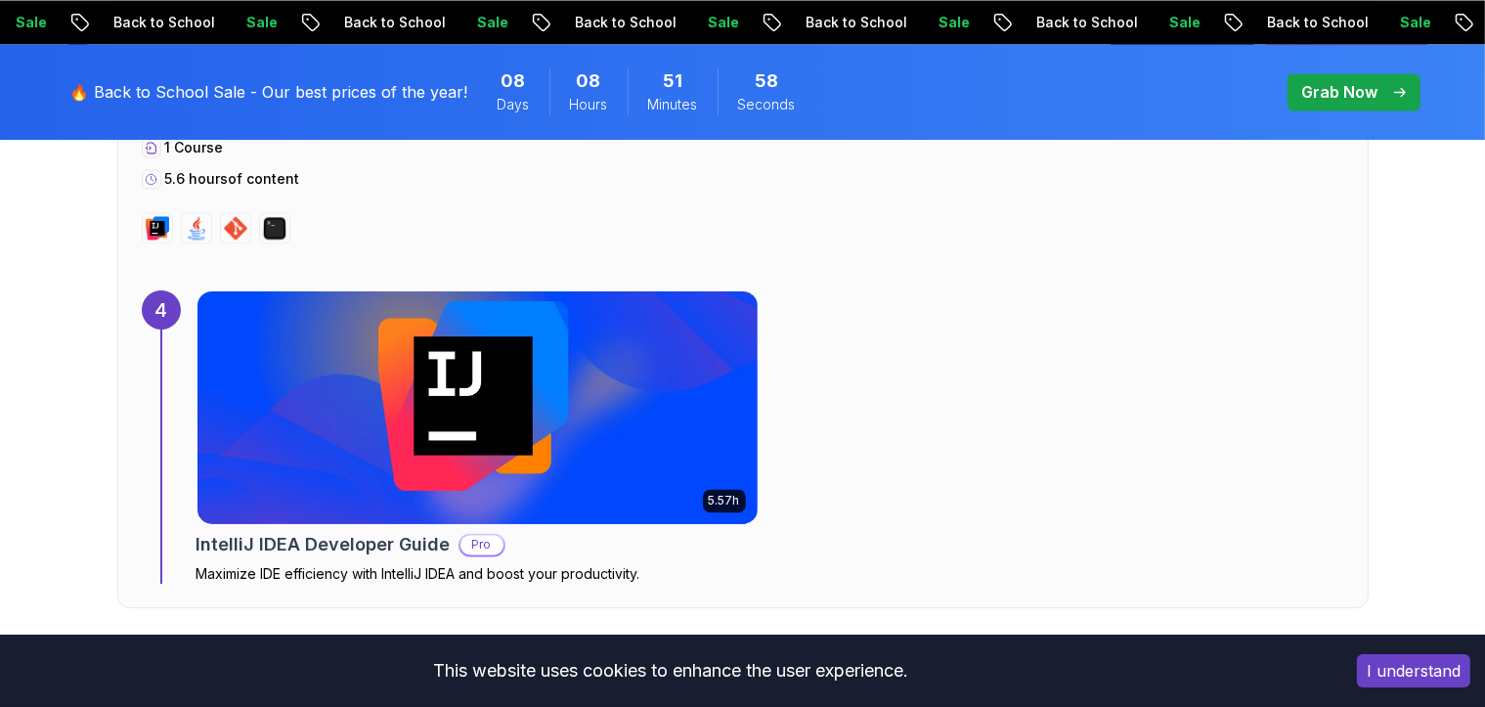
drag, startPoint x: 1050, startPoint y: 492, endPoint x: 993, endPoint y: 1, distance: 494.3
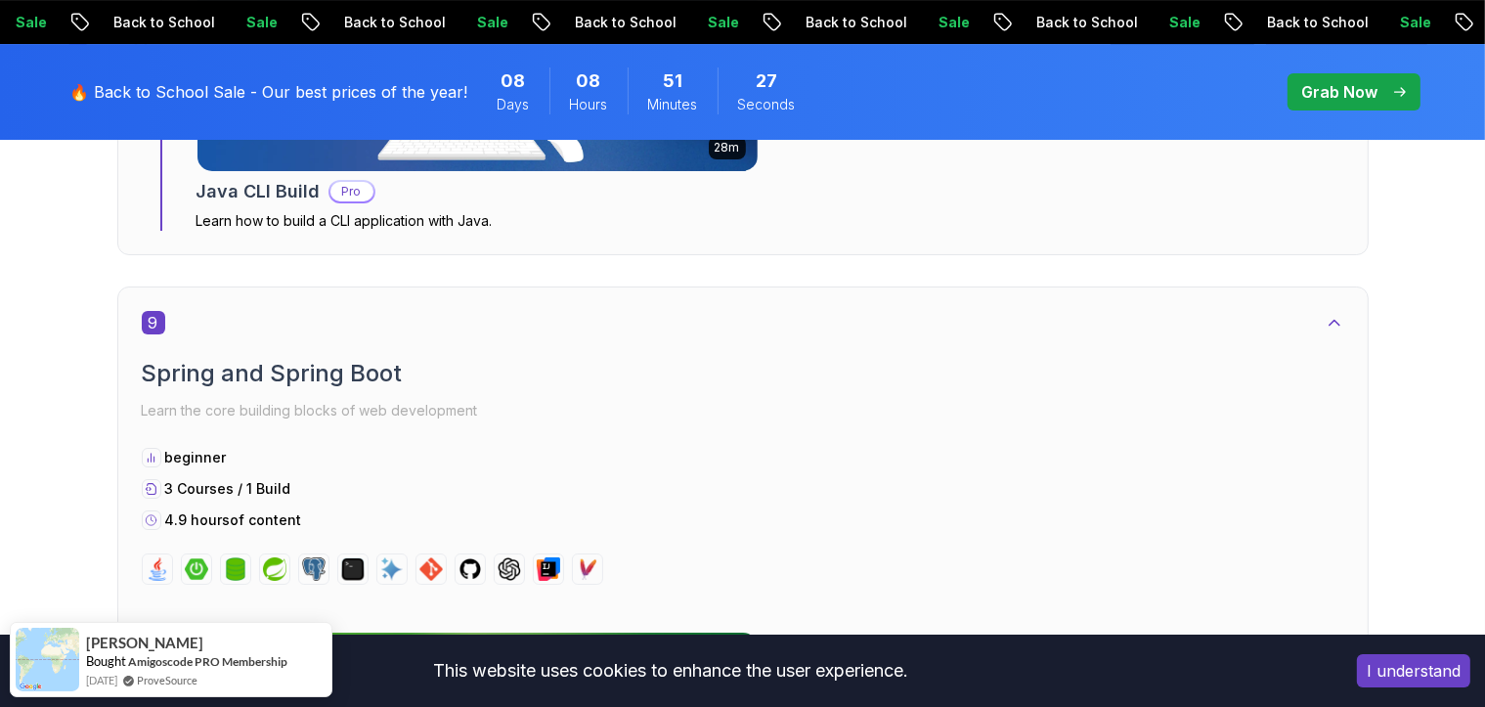
scroll to position [5534, 0]
